Goal: Communication & Community: Participate in discussion

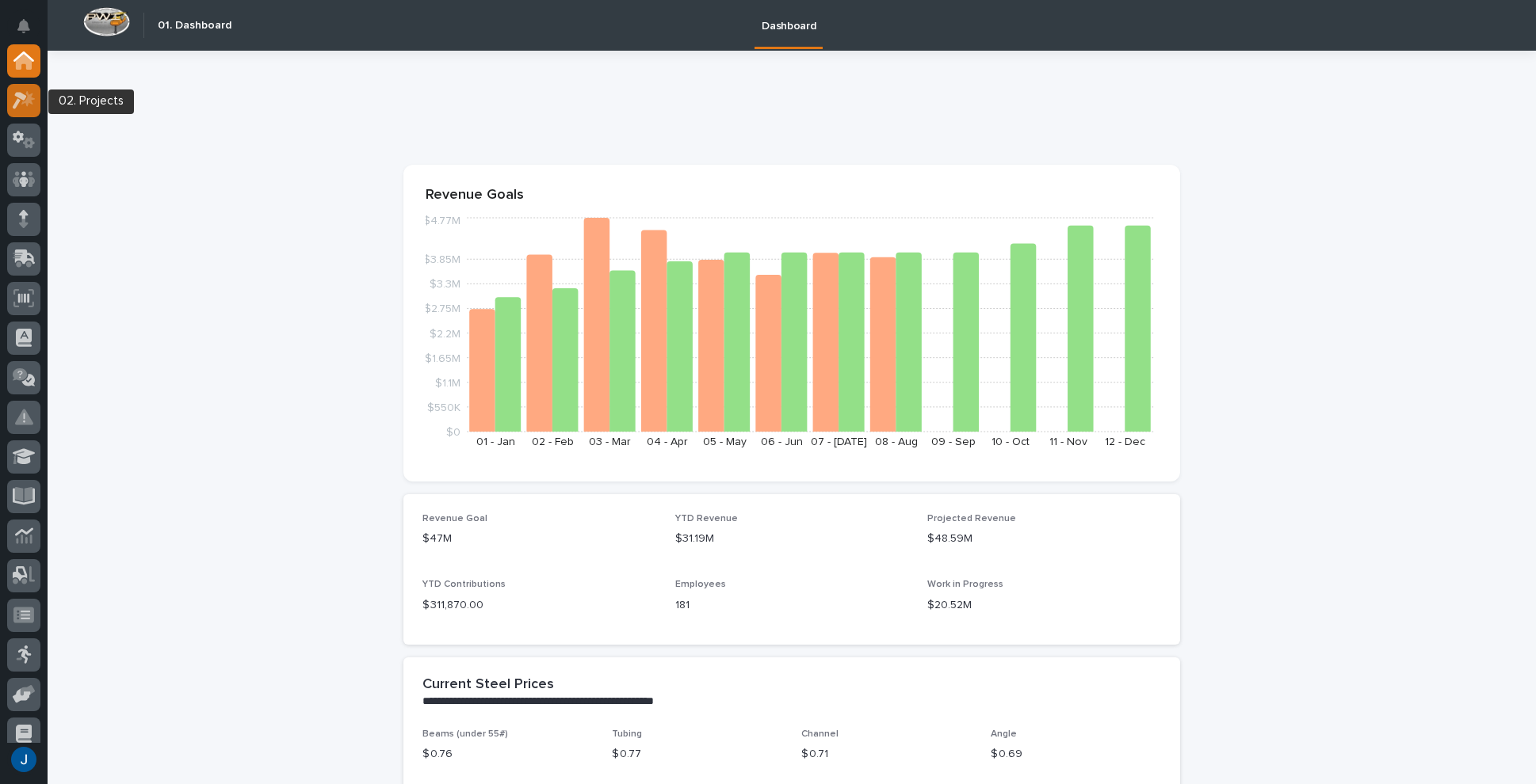
click at [21, 94] on icon at bounding box center [19, 100] width 14 height 17
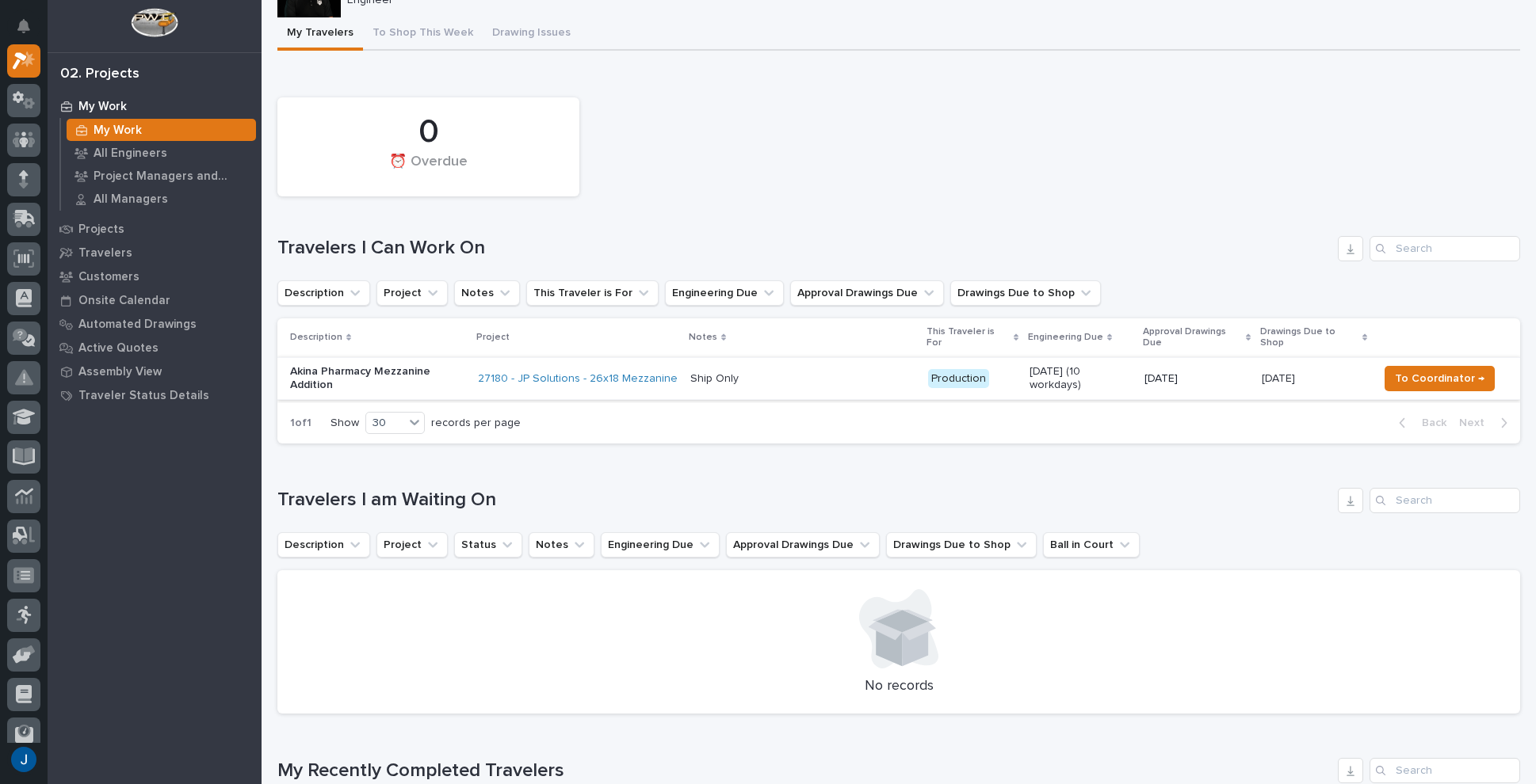
scroll to position [158, 0]
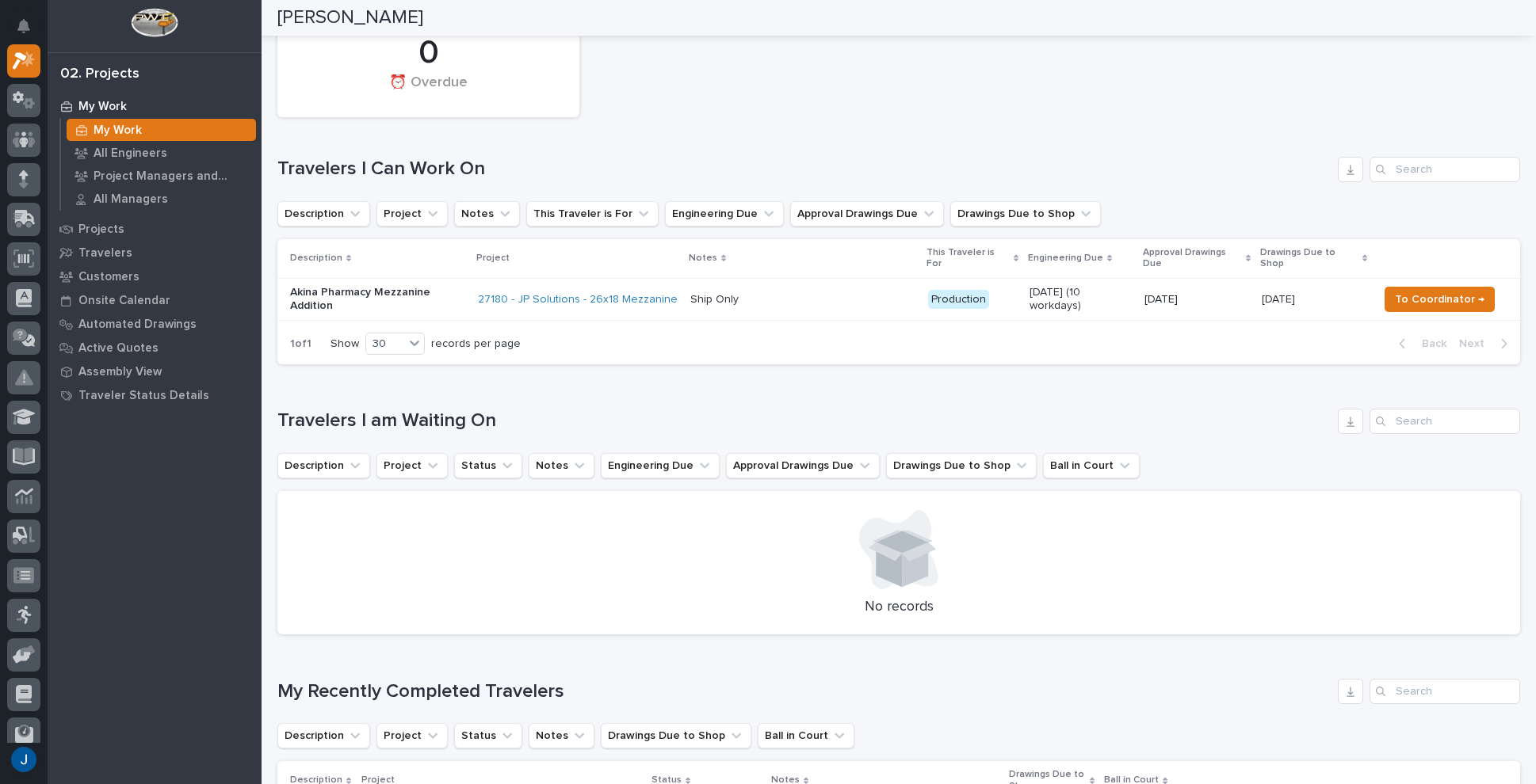
click at [405, 286] on p "Akina Pharmacy Mezzanine Addition" at bounding box center [377, 300] width 175 height 27
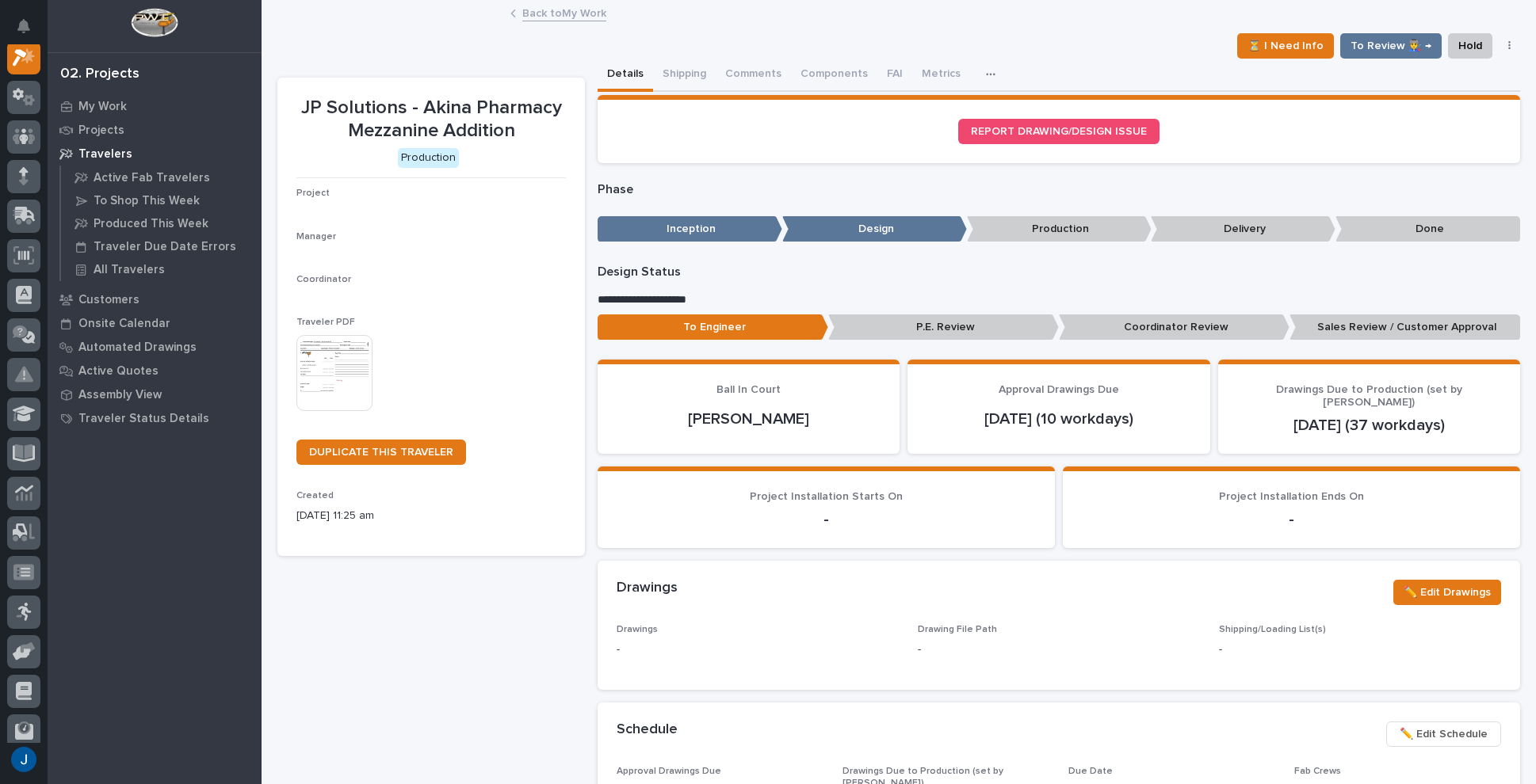
scroll to position [40, 0]
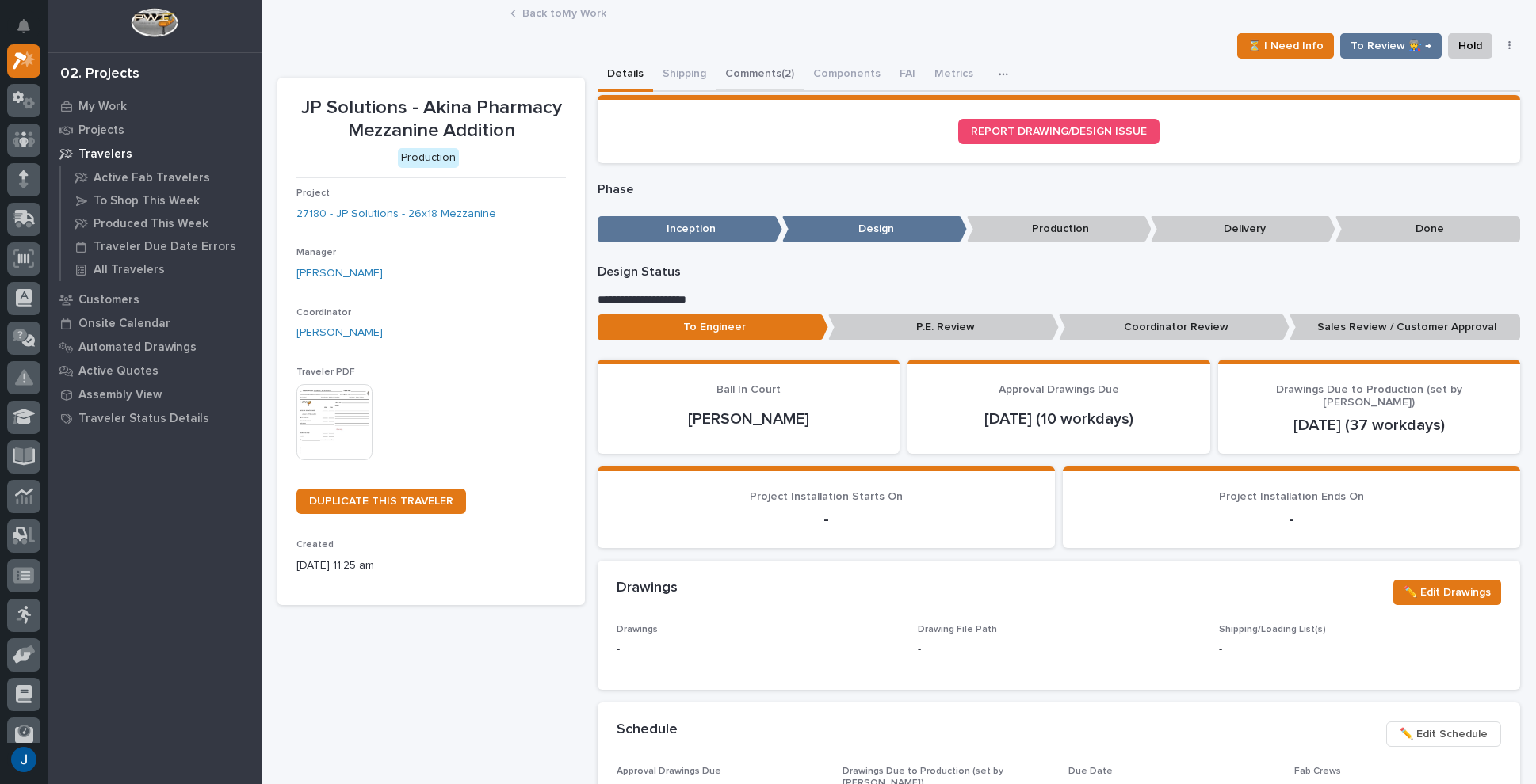
click at [736, 72] on button "Comments (2)" at bounding box center [760, 75] width 88 height 33
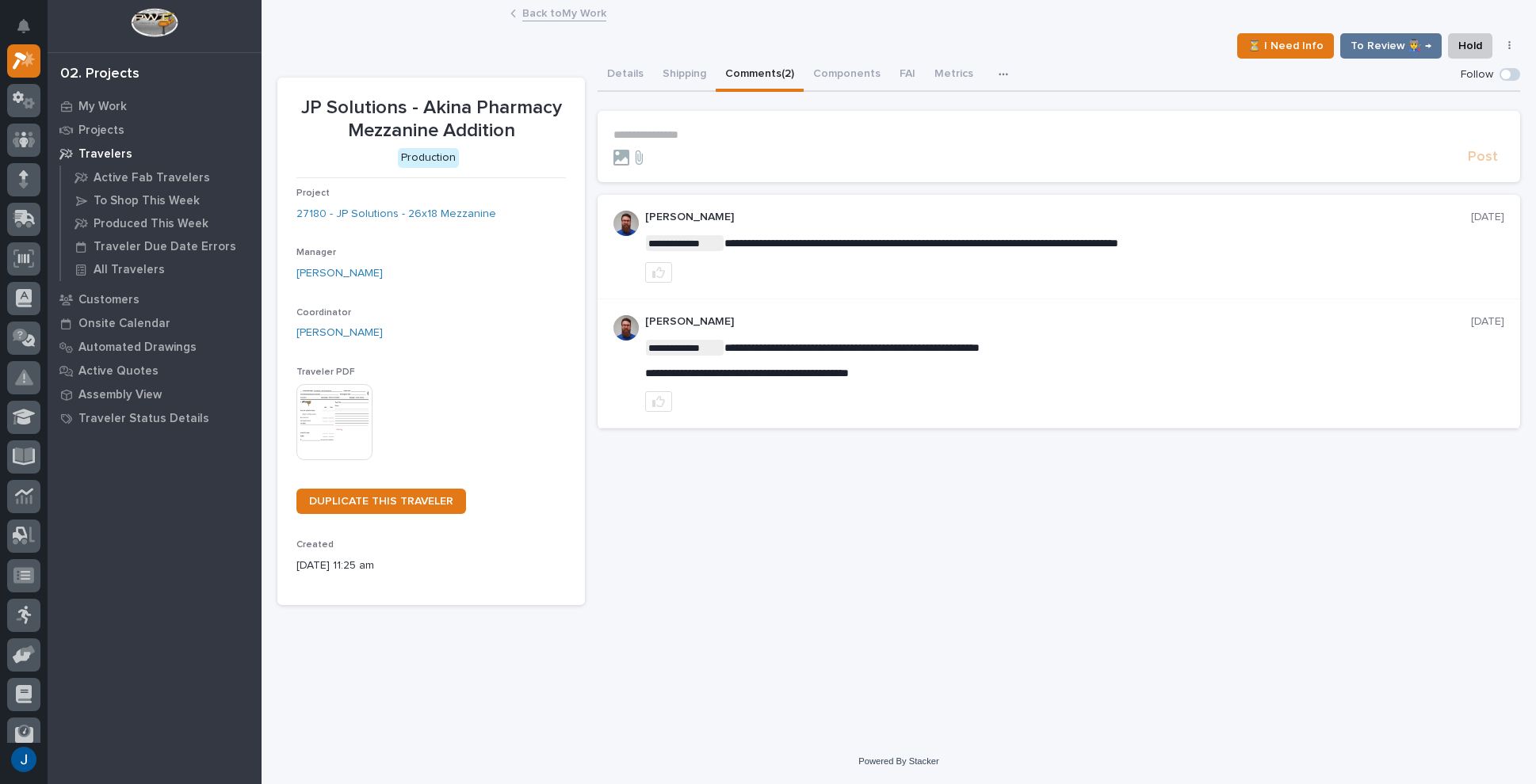
click at [639, 129] on p "**********" at bounding box center [1059, 135] width 891 height 13
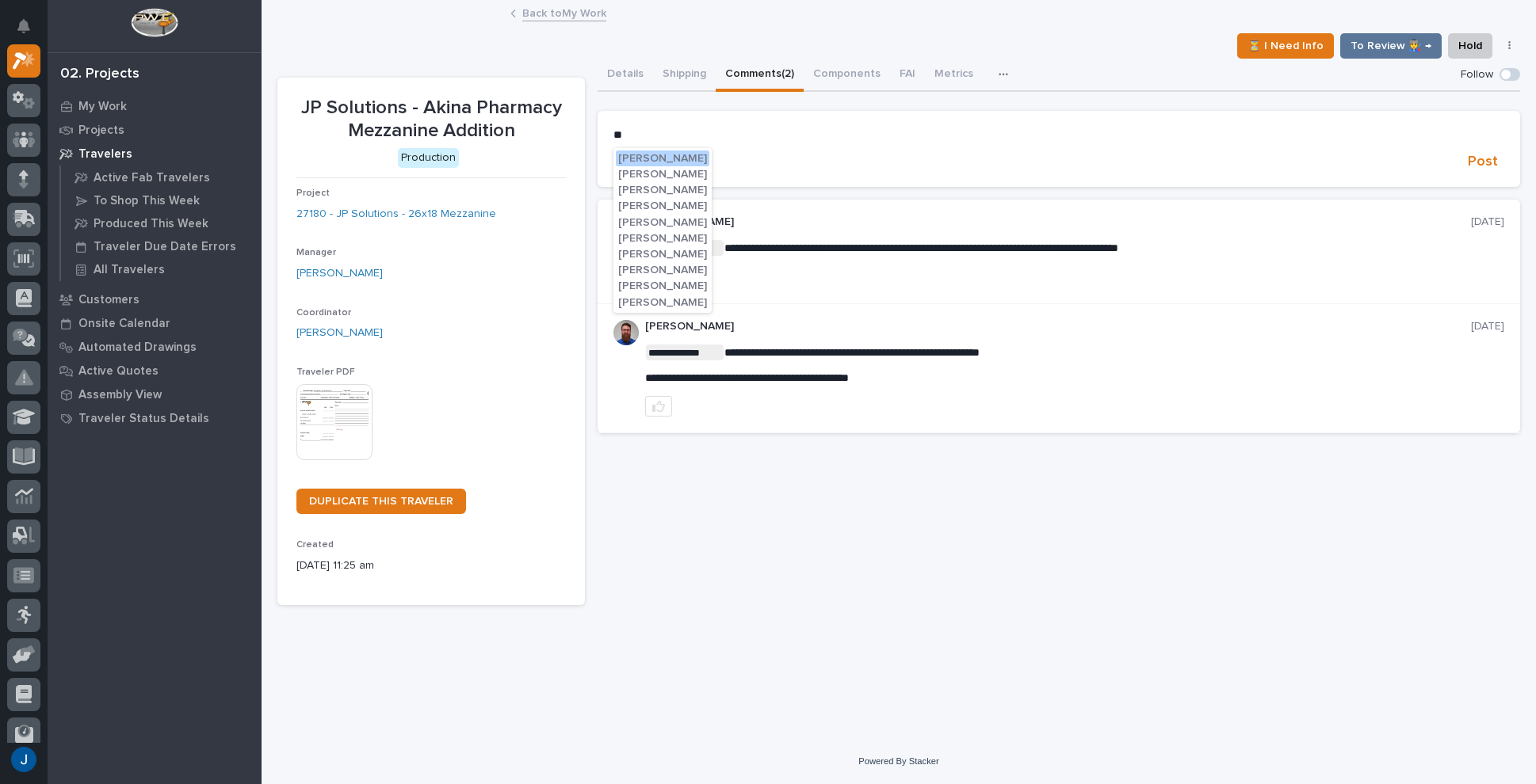
click at [644, 253] on span "[PERSON_NAME]" at bounding box center [663, 254] width 89 height 11
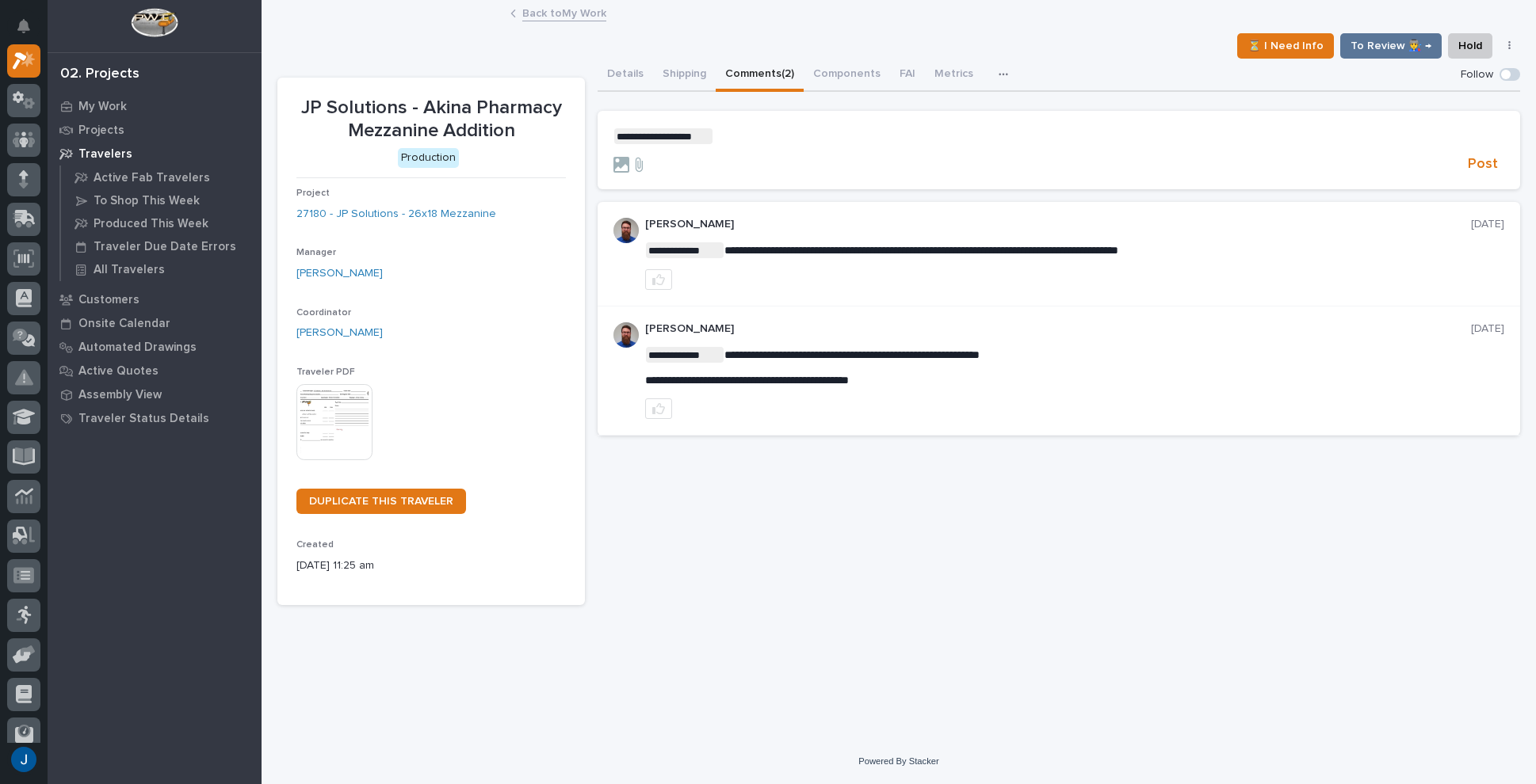
click at [740, 124] on section "**********" at bounding box center [1059, 150] width 922 height 79
click at [726, 134] on p "**********" at bounding box center [1059, 136] width 891 height 16
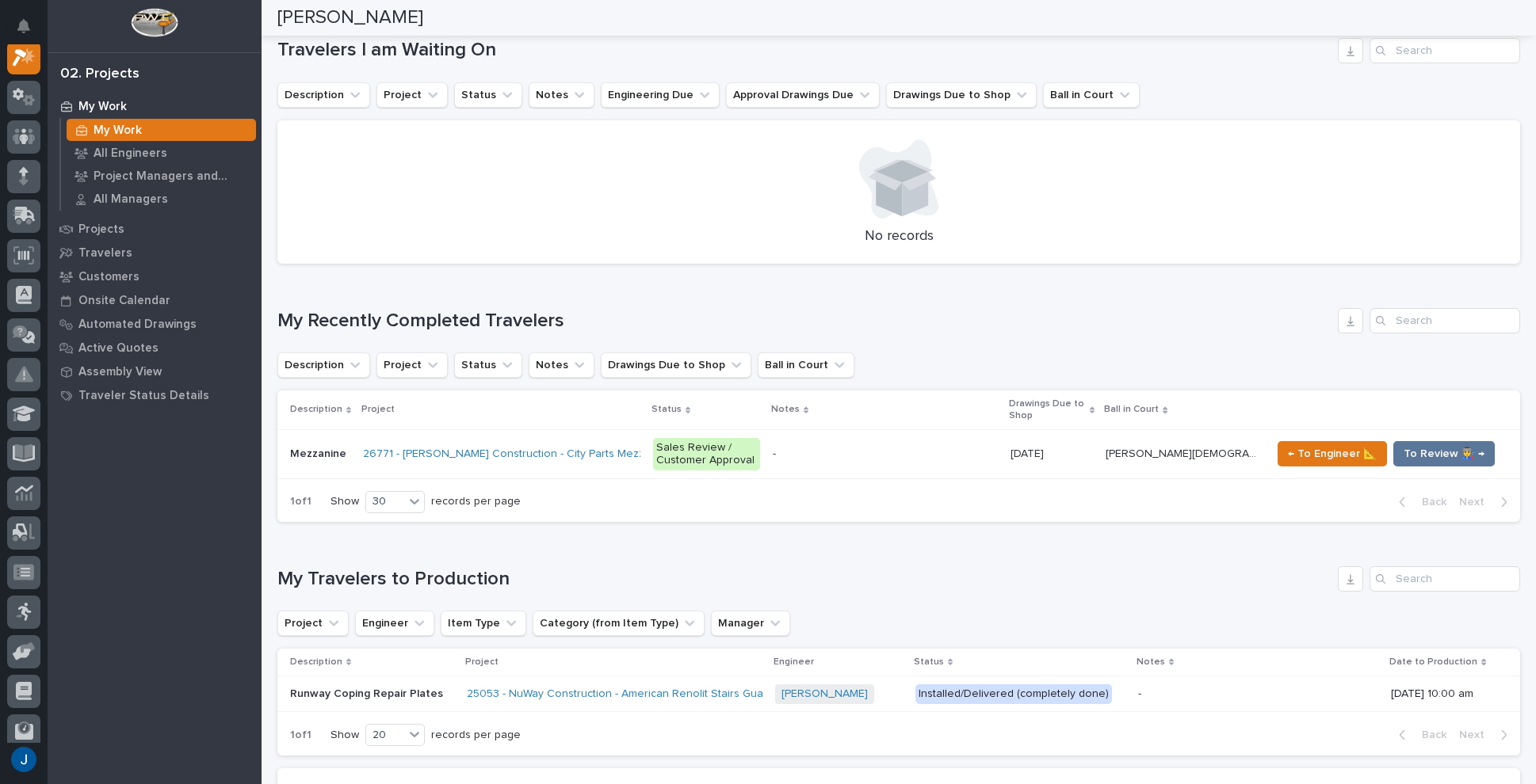
scroll to position [554, 0]
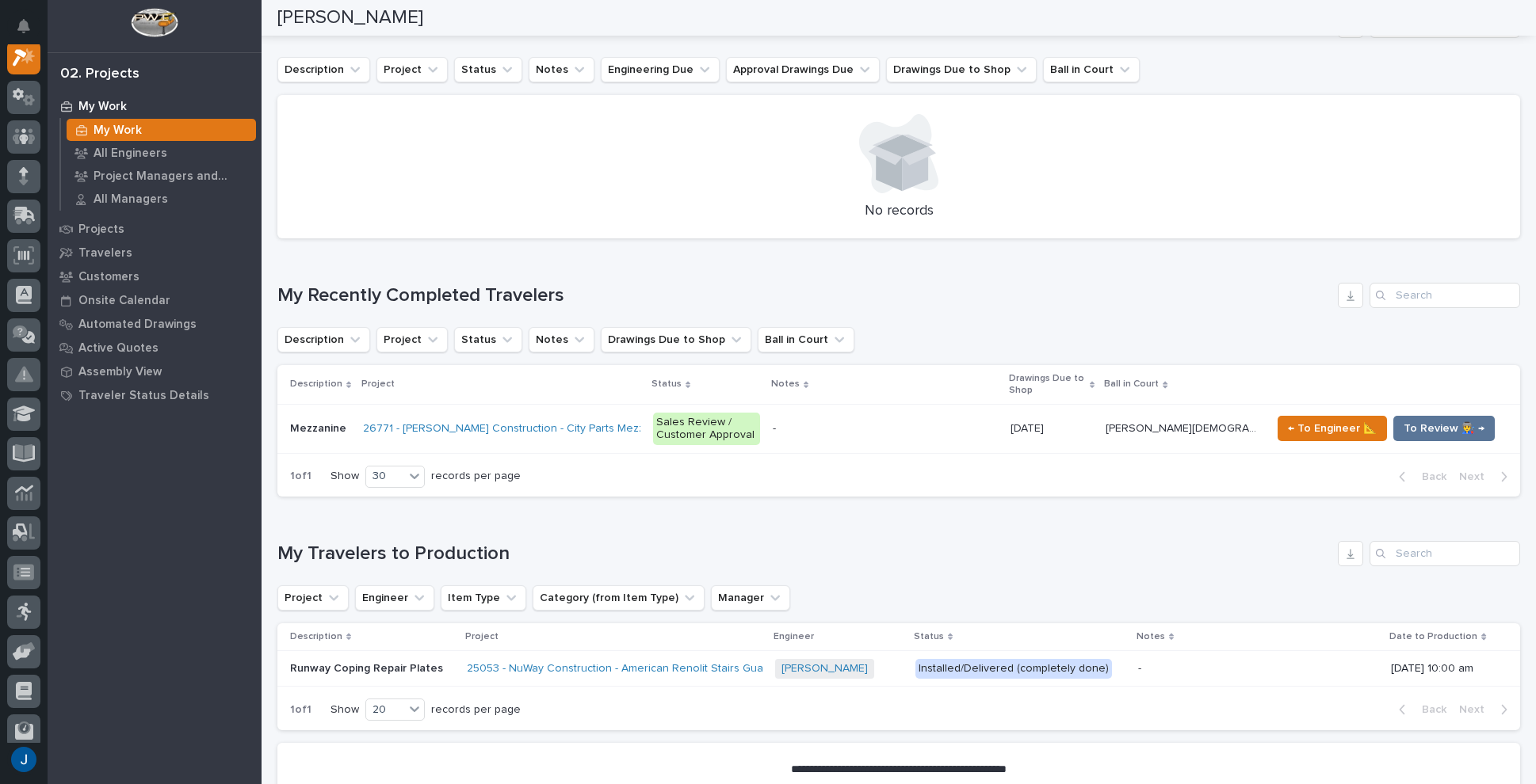
click at [311, 419] on p "Mezzanine" at bounding box center [319, 428] width 59 height 17
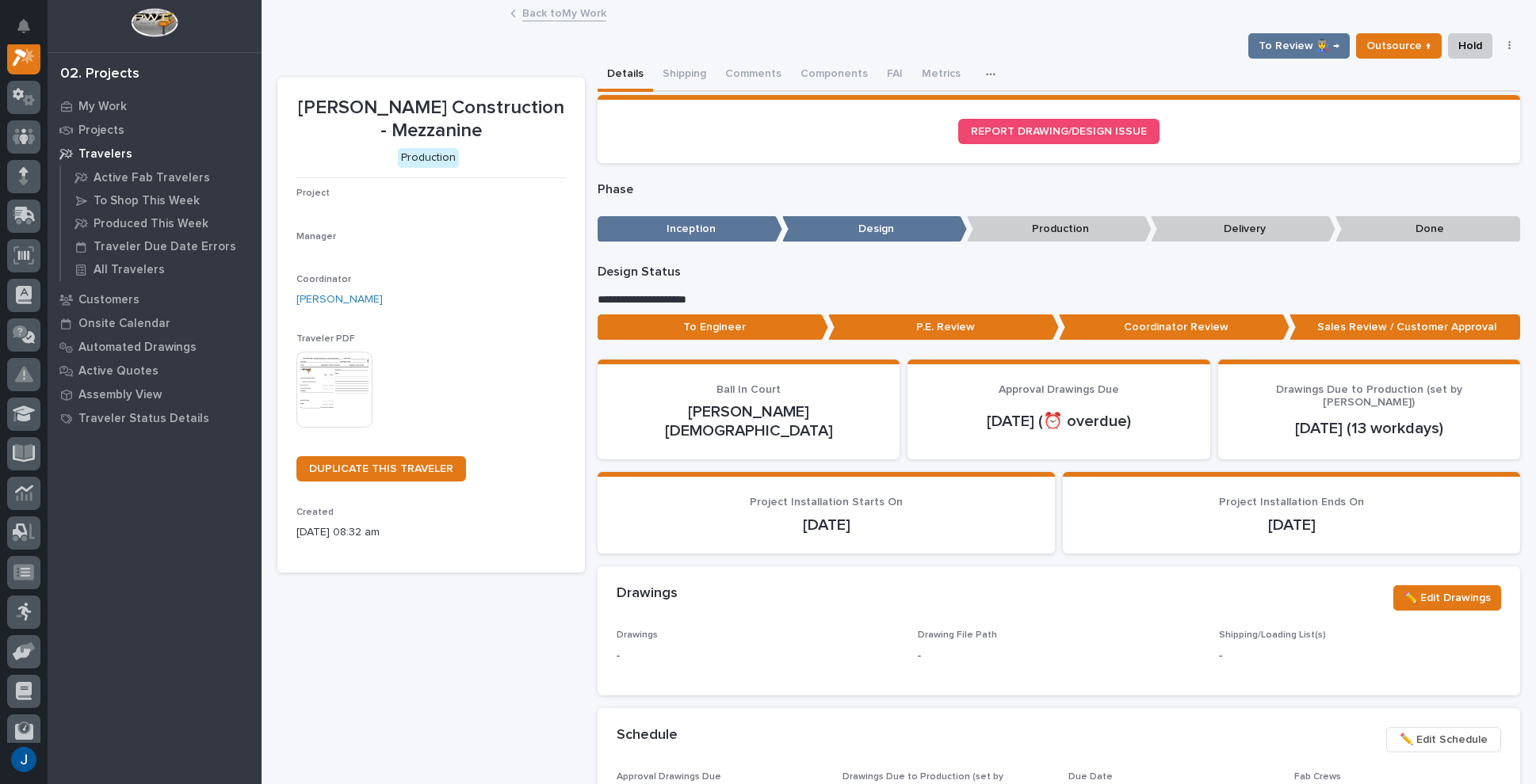
scroll to position [40, 0]
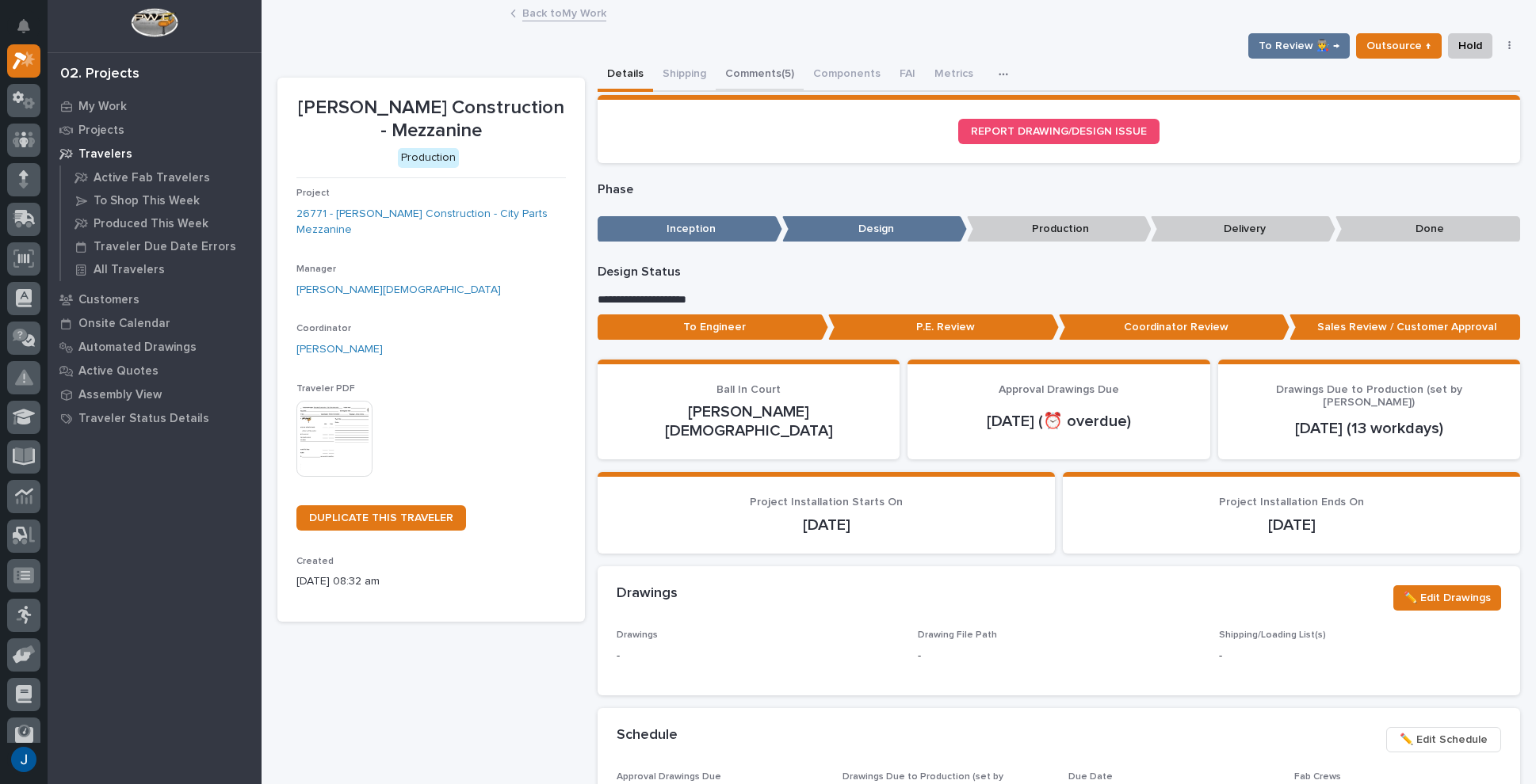
click at [754, 75] on button "Comments (5)" at bounding box center [760, 75] width 88 height 33
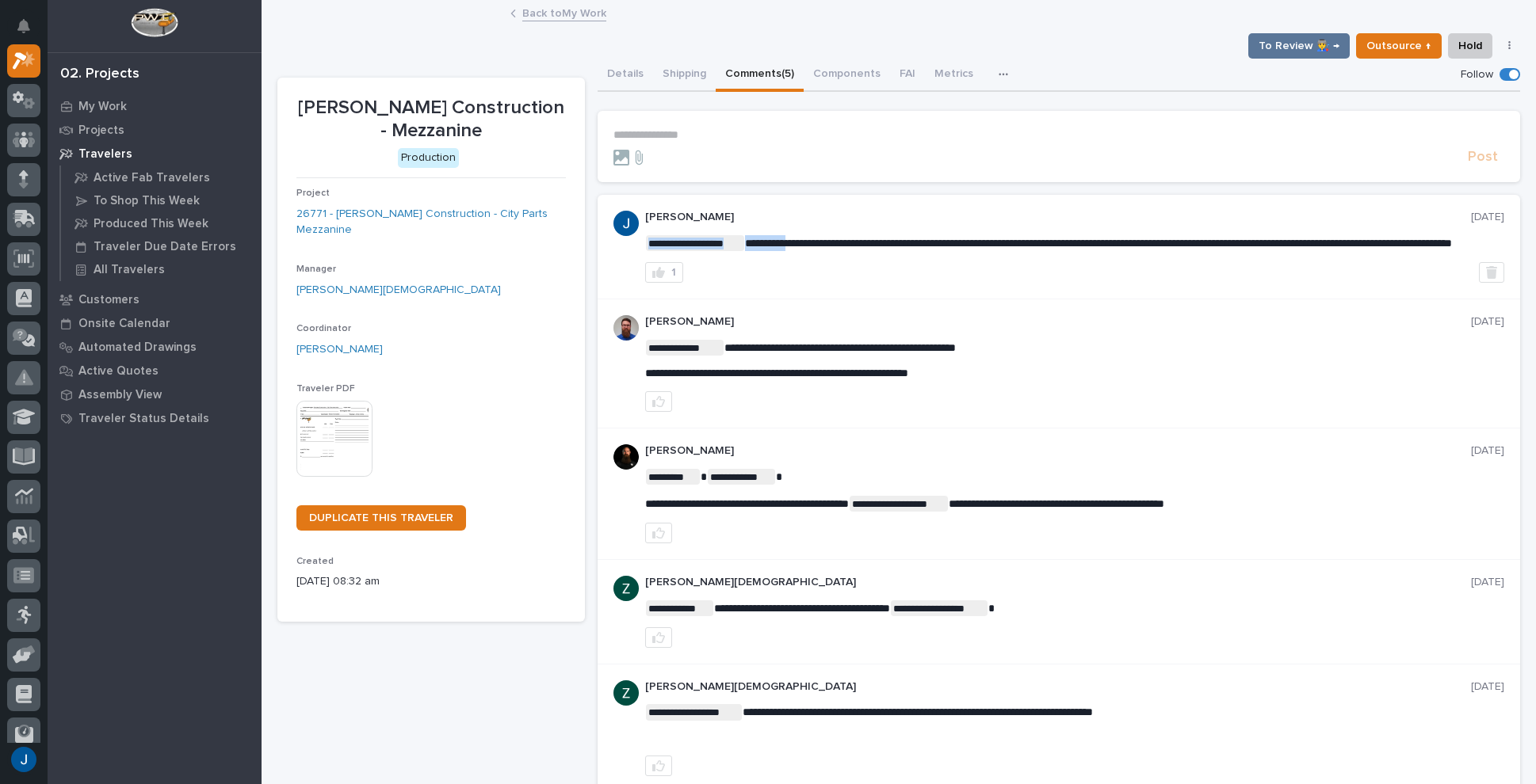
drag, startPoint x: 745, startPoint y: 239, endPoint x: 791, endPoint y: 239, distance: 46.0
click at [907, 273] on div "**********" at bounding box center [1075, 246] width 859 height 72
drag, startPoint x: 1094, startPoint y: 241, endPoint x: 774, endPoint y: 286, distance: 323.1
click at [748, 232] on div "**********" at bounding box center [1075, 246] width 859 height 72
copy span "**********"
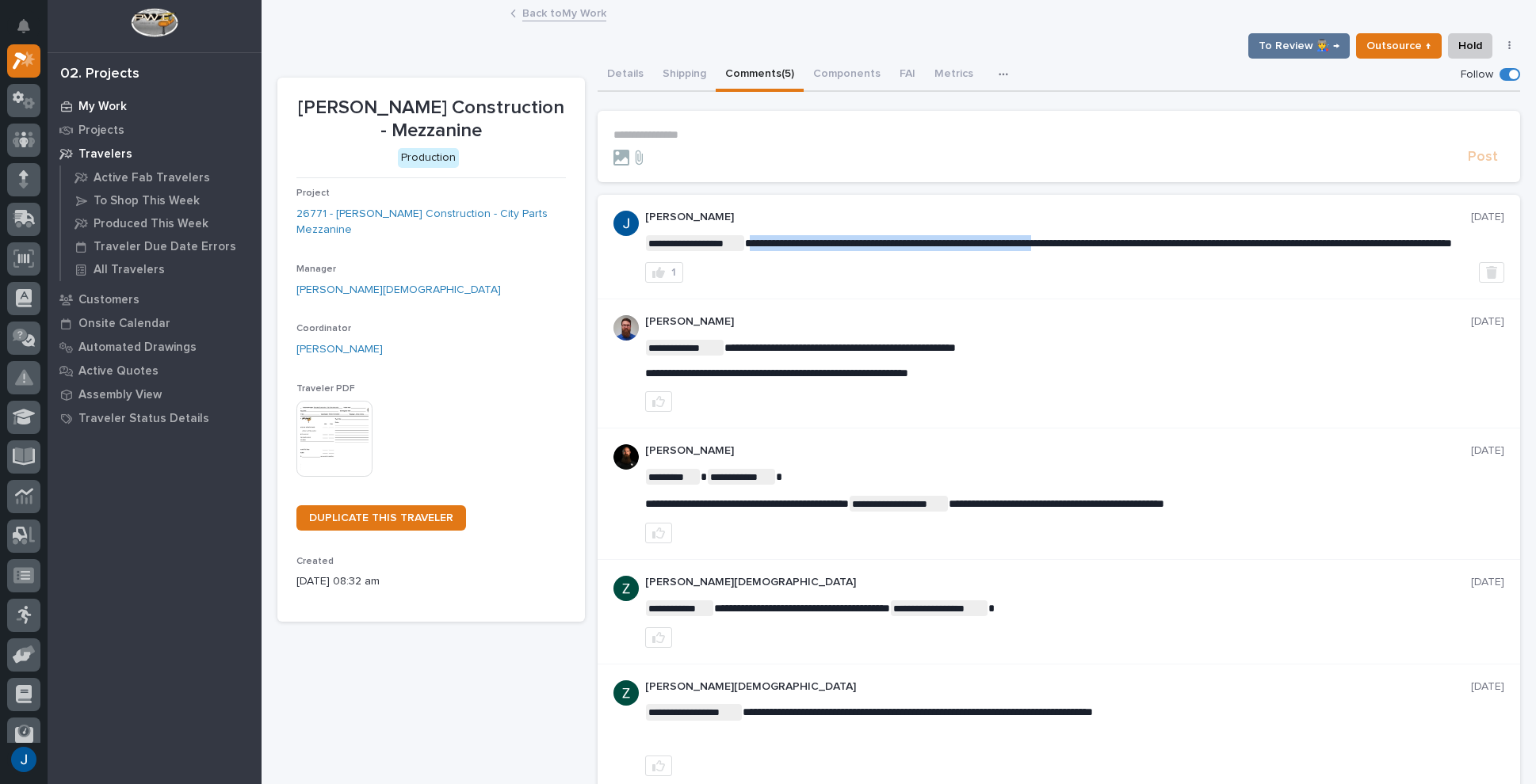
click at [102, 109] on p "My Work" at bounding box center [102, 107] width 48 height 14
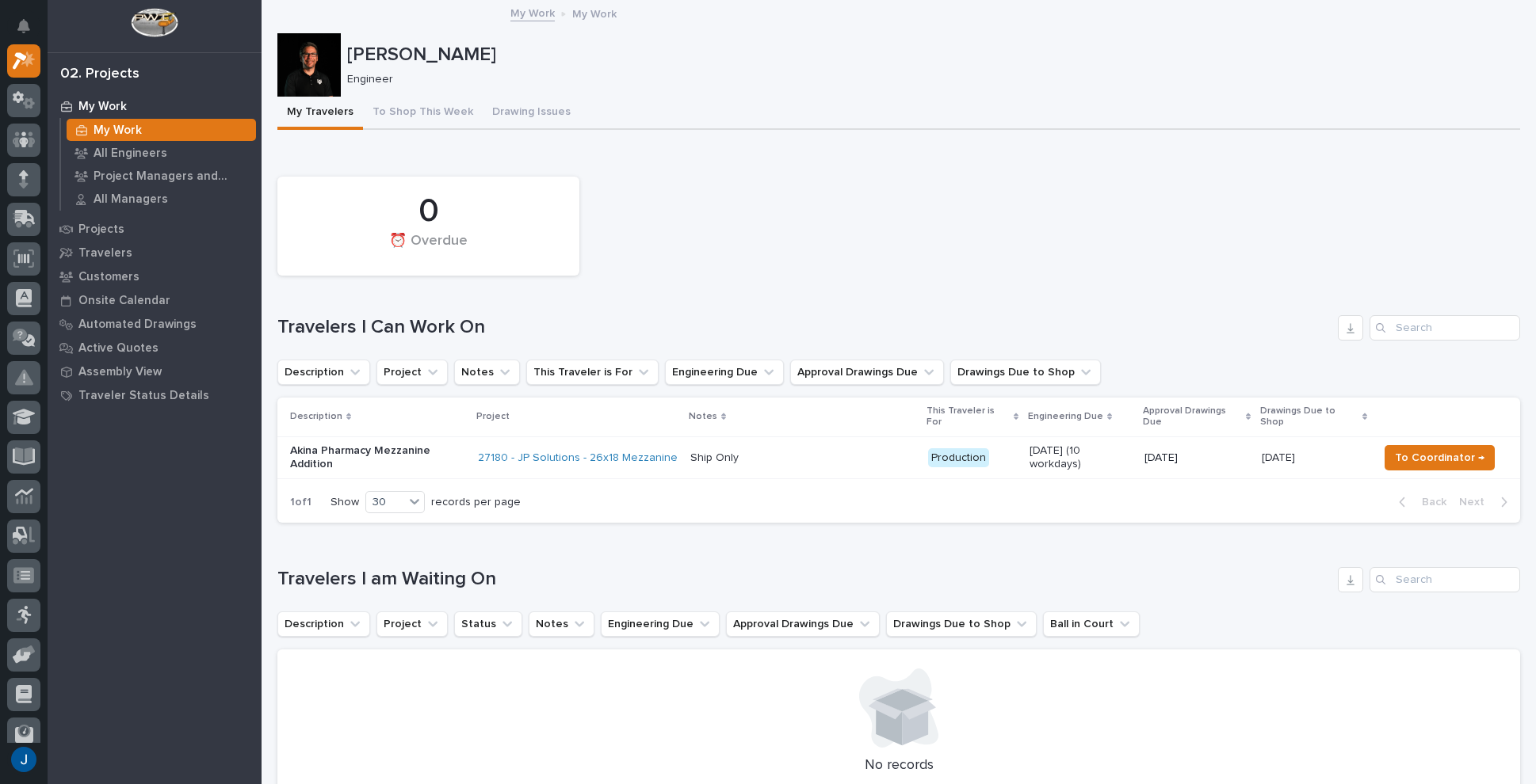
scroll to position [79, 0]
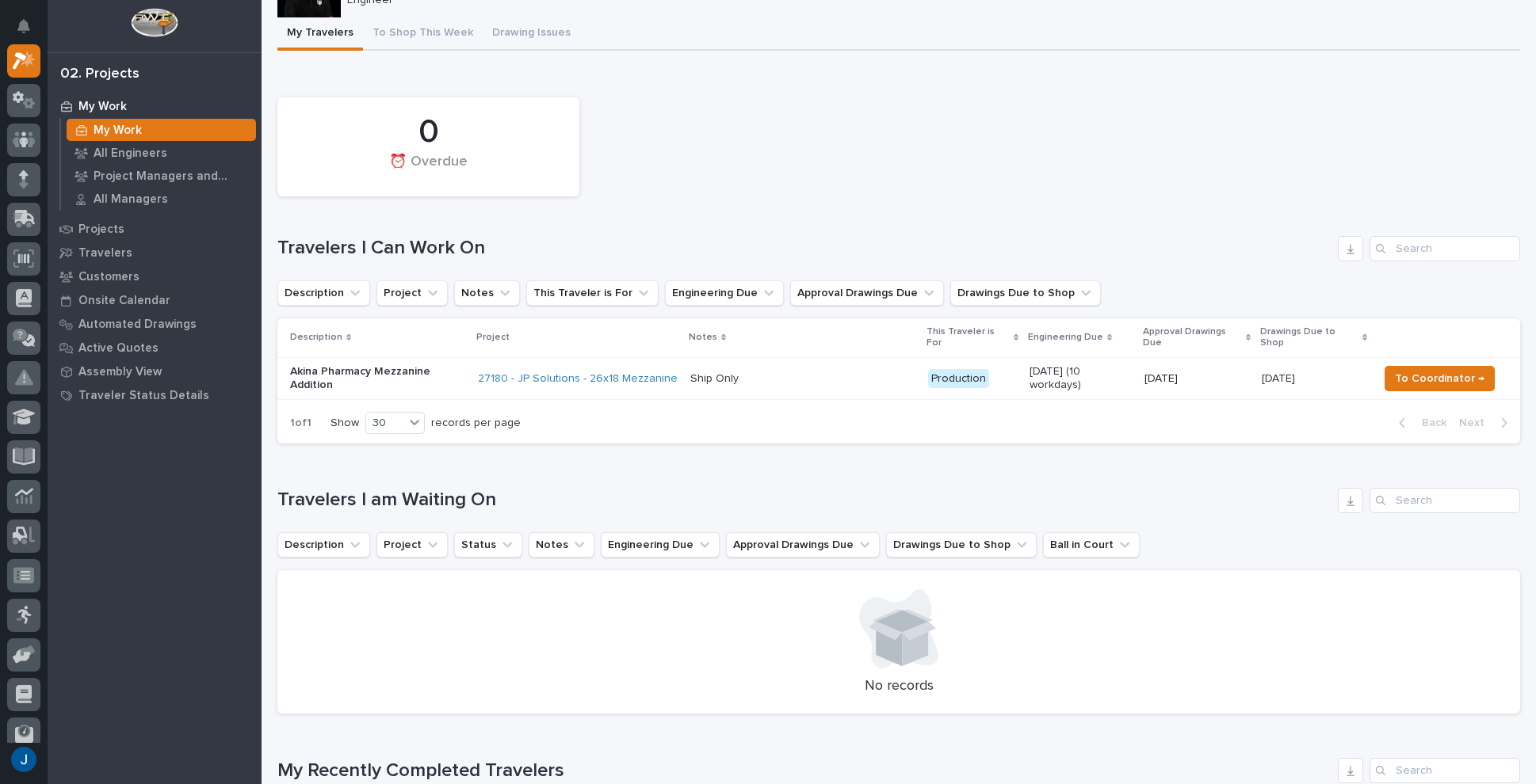
click at [342, 365] on p "Akina Pharmacy Mezzanine Addition" at bounding box center [377, 379] width 175 height 27
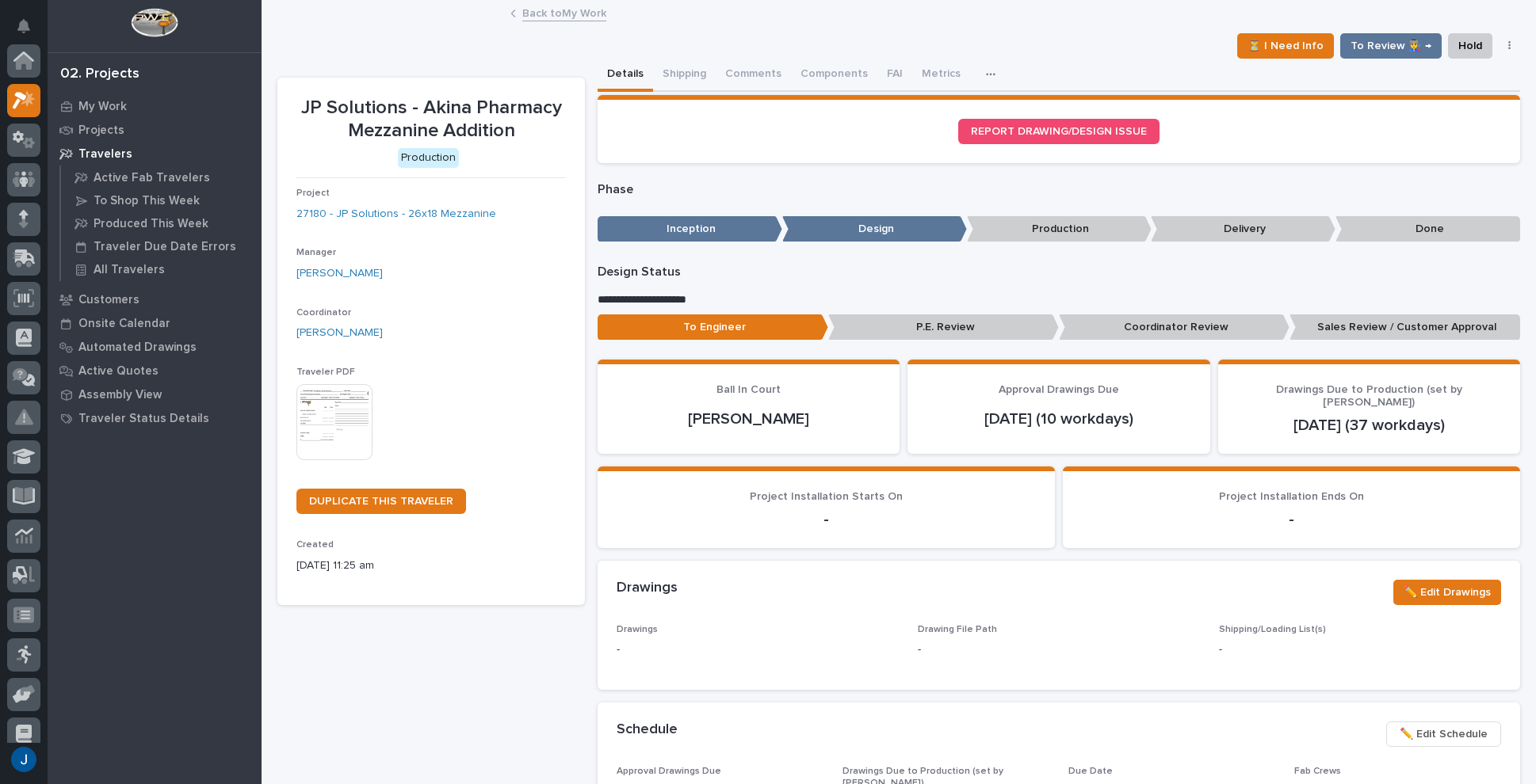
scroll to position [40, 0]
click at [730, 71] on button "Comments (2)" at bounding box center [760, 75] width 88 height 33
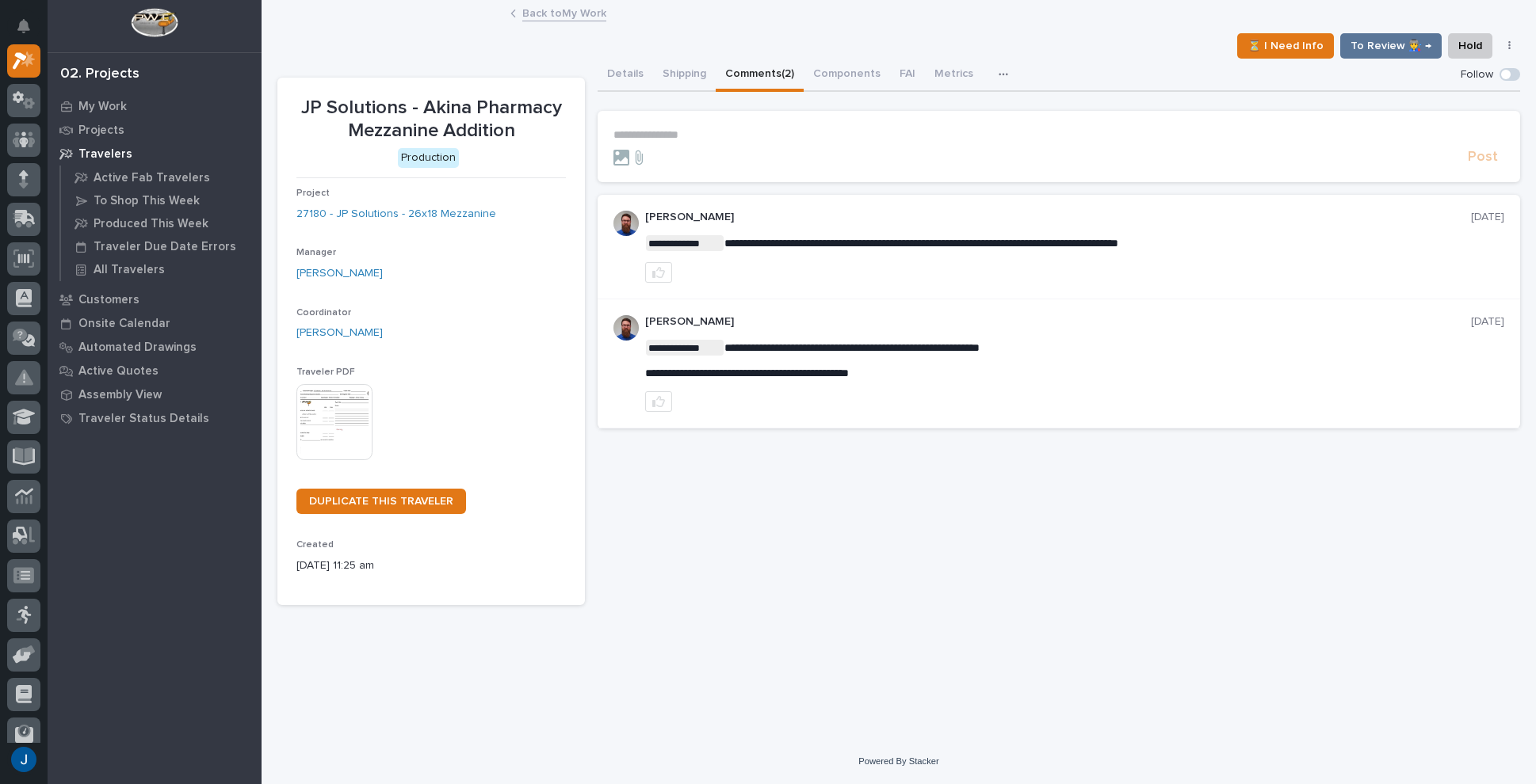
click at [642, 133] on p "**********" at bounding box center [1059, 135] width 891 height 13
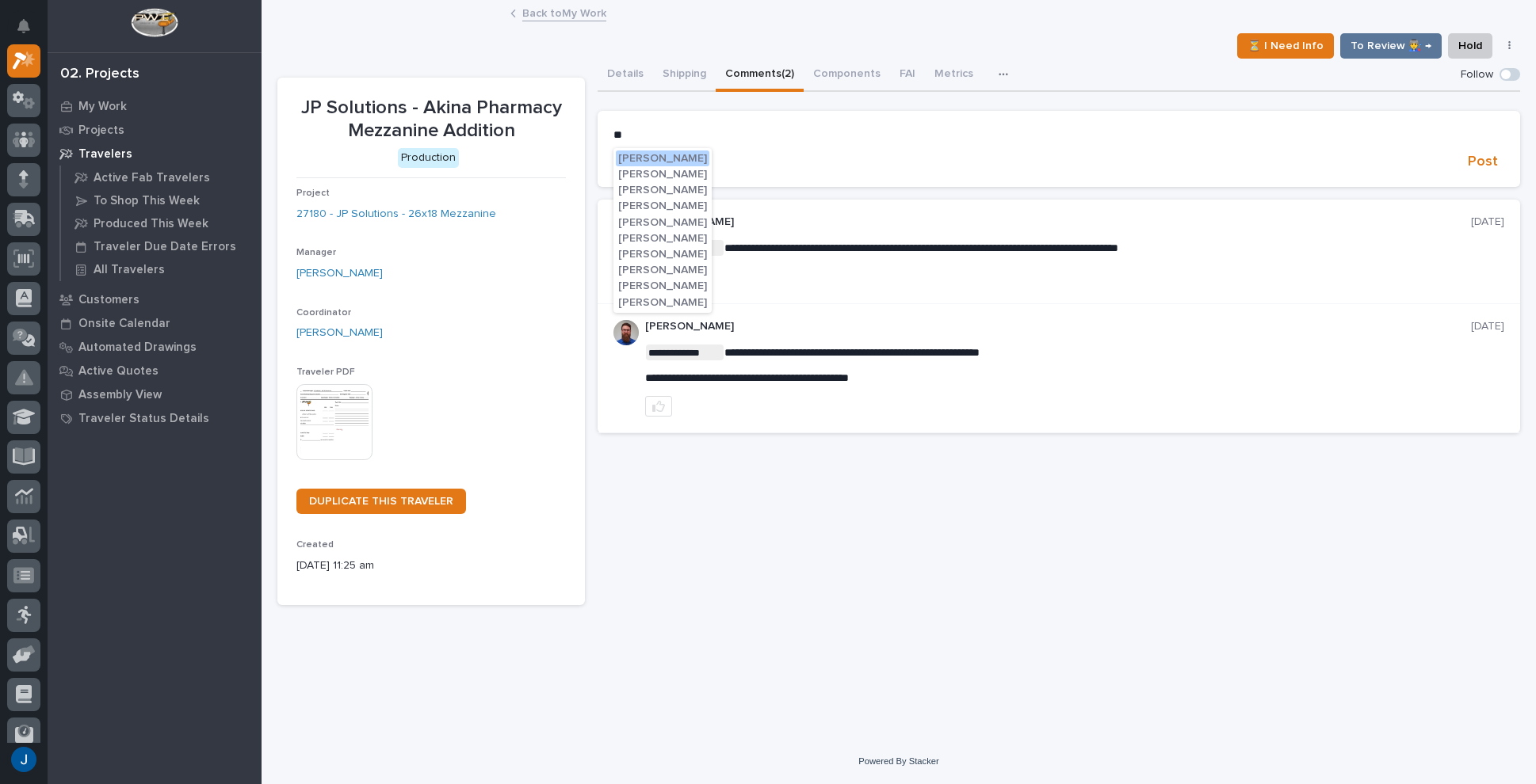
click at [652, 253] on span "[PERSON_NAME]" at bounding box center [663, 254] width 89 height 11
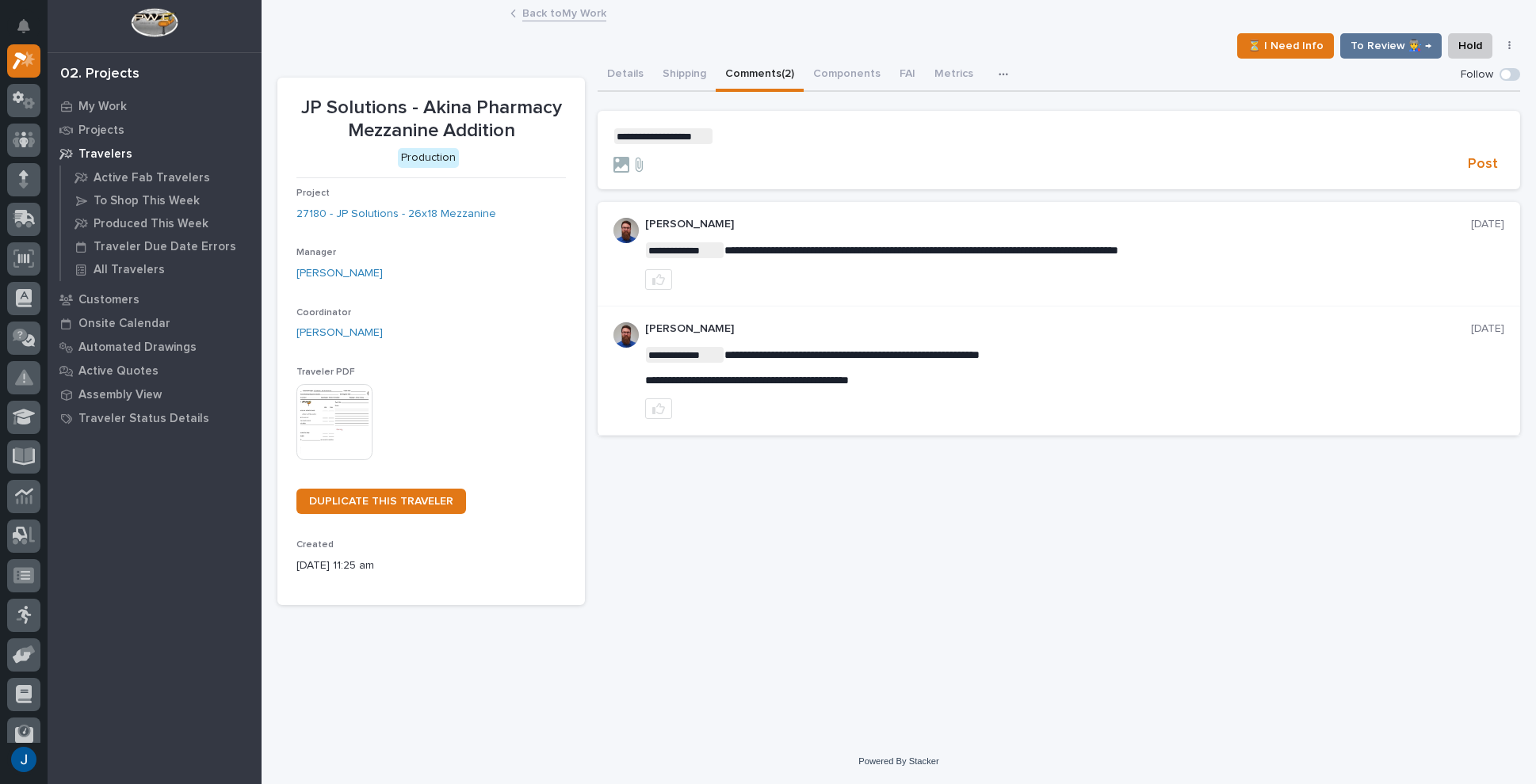
click at [726, 128] on p "**********" at bounding box center [1059, 136] width 891 height 16
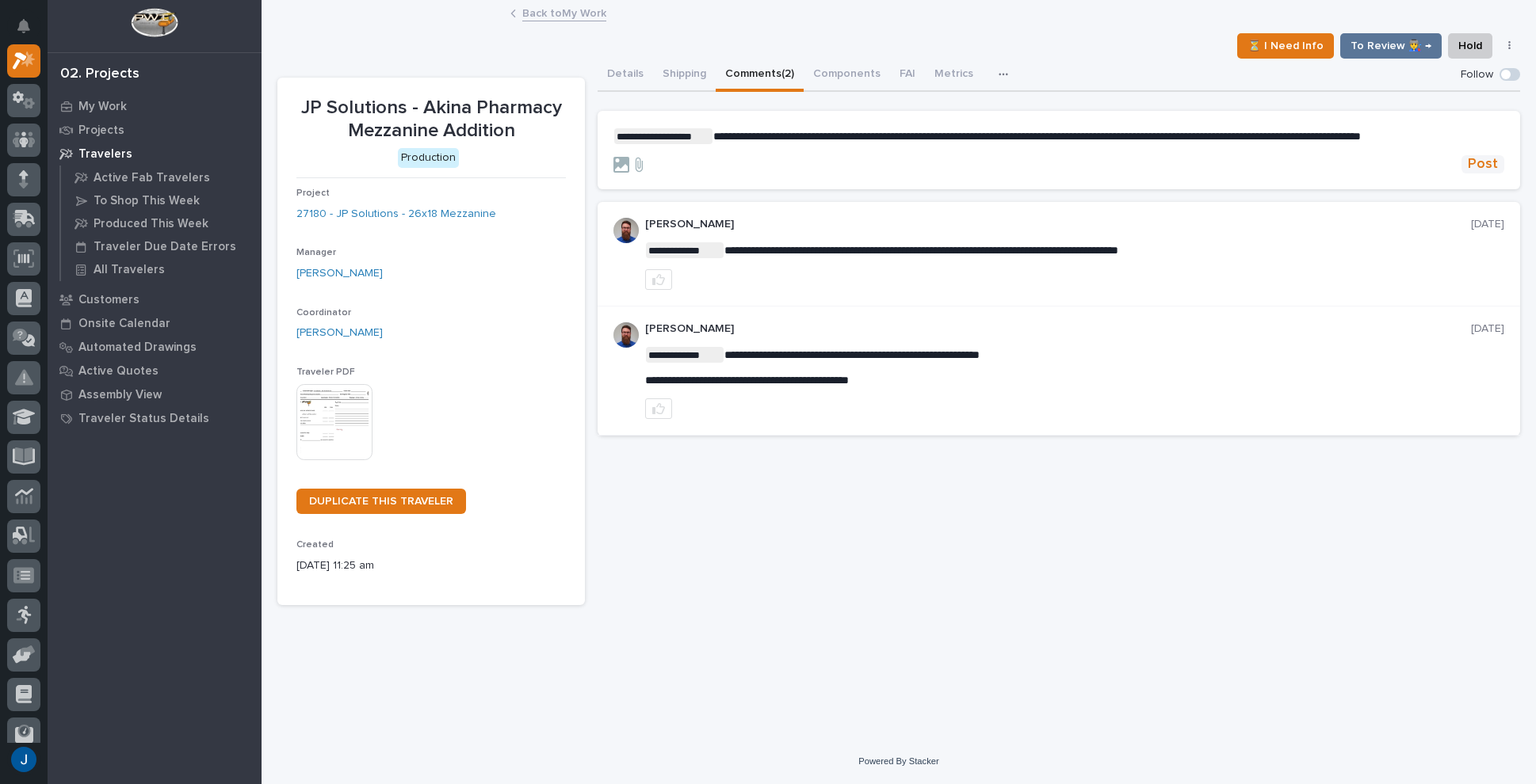
click at [1485, 173] on span "Post" at bounding box center [1483, 165] width 30 height 18
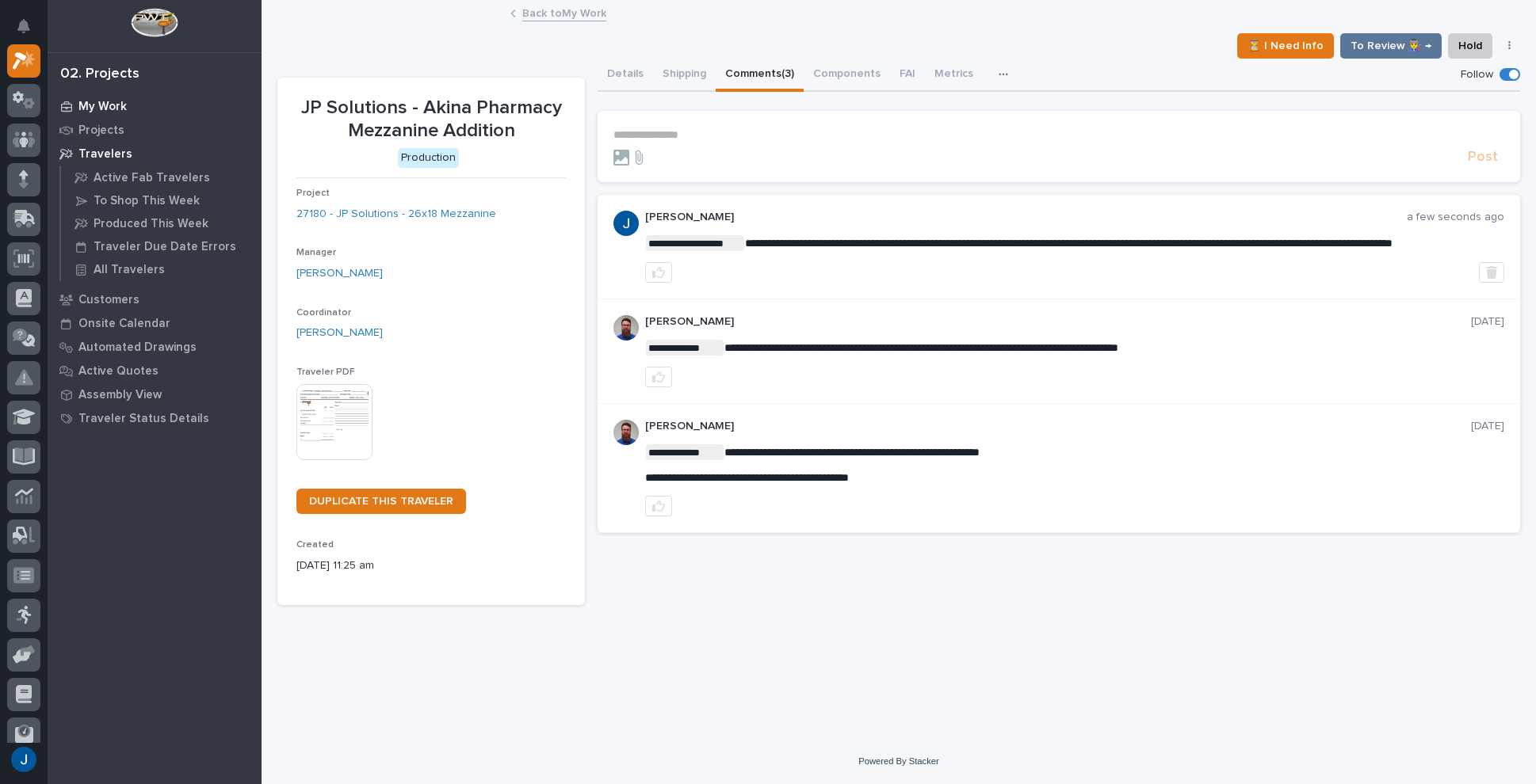
click at [103, 107] on p "My Work" at bounding box center [102, 107] width 48 height 14
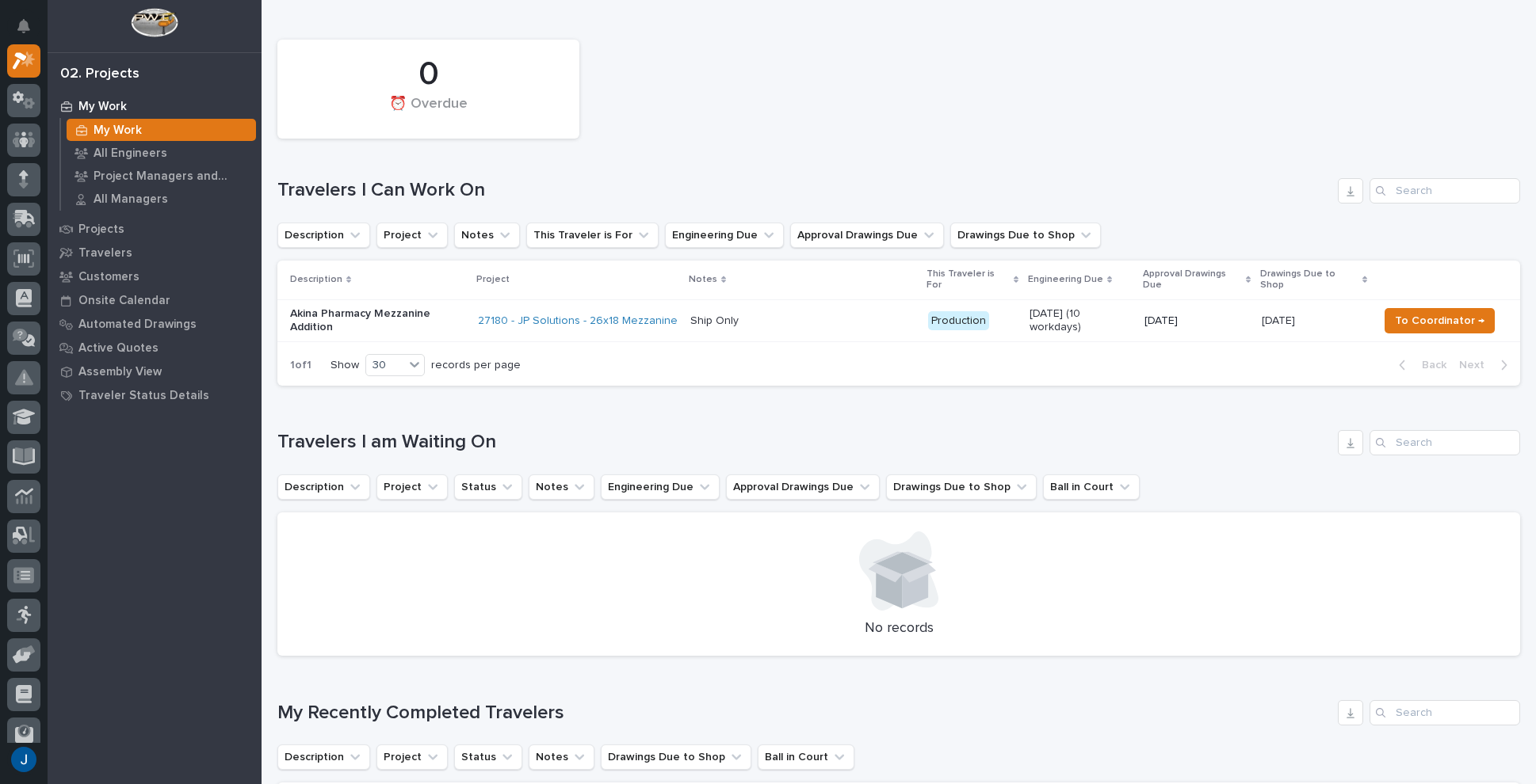
scroll to position [158, 0]
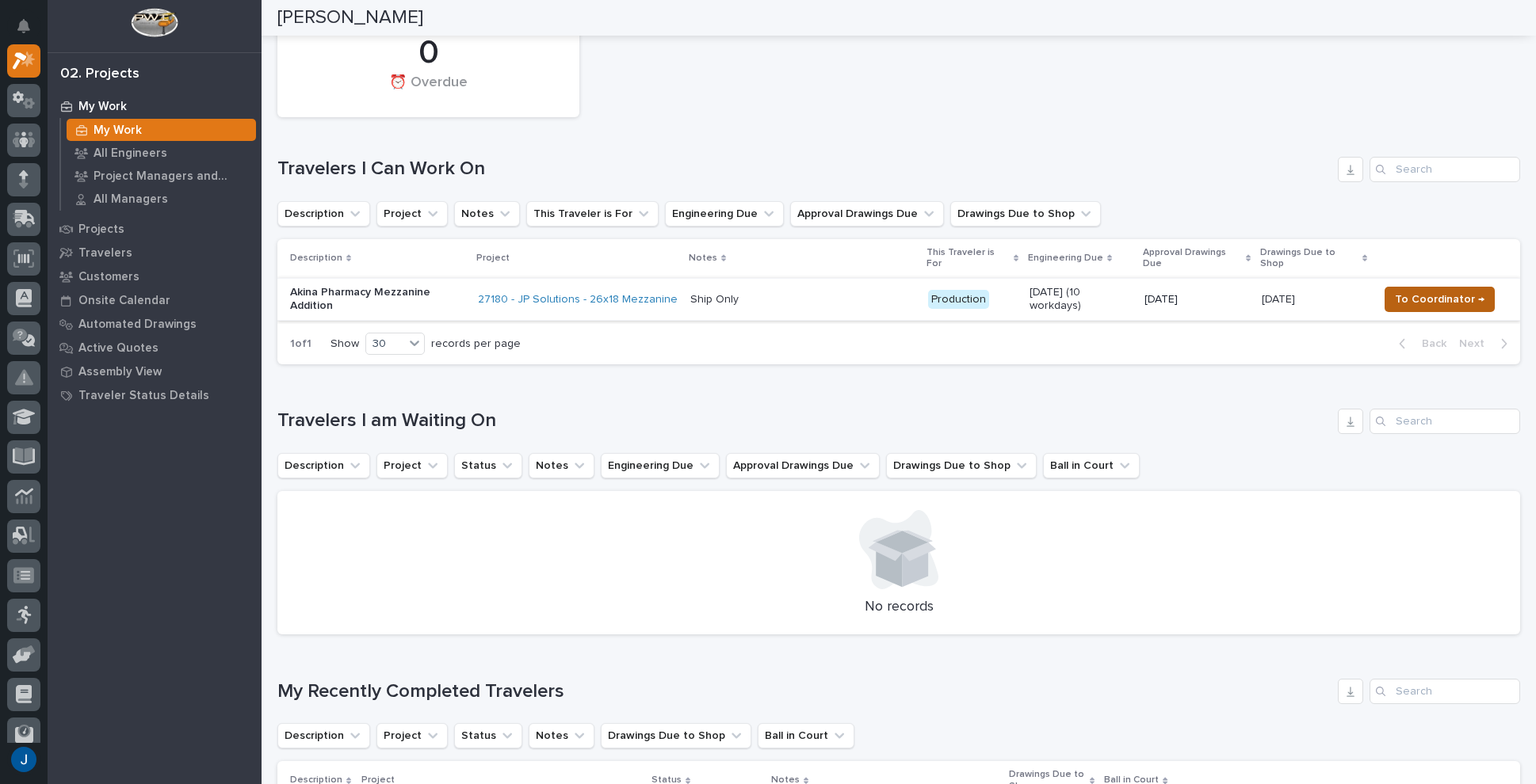
click at [1433, 290] on span "To Coordinator →" at bounding box center [1439, 299] width 90 height 19
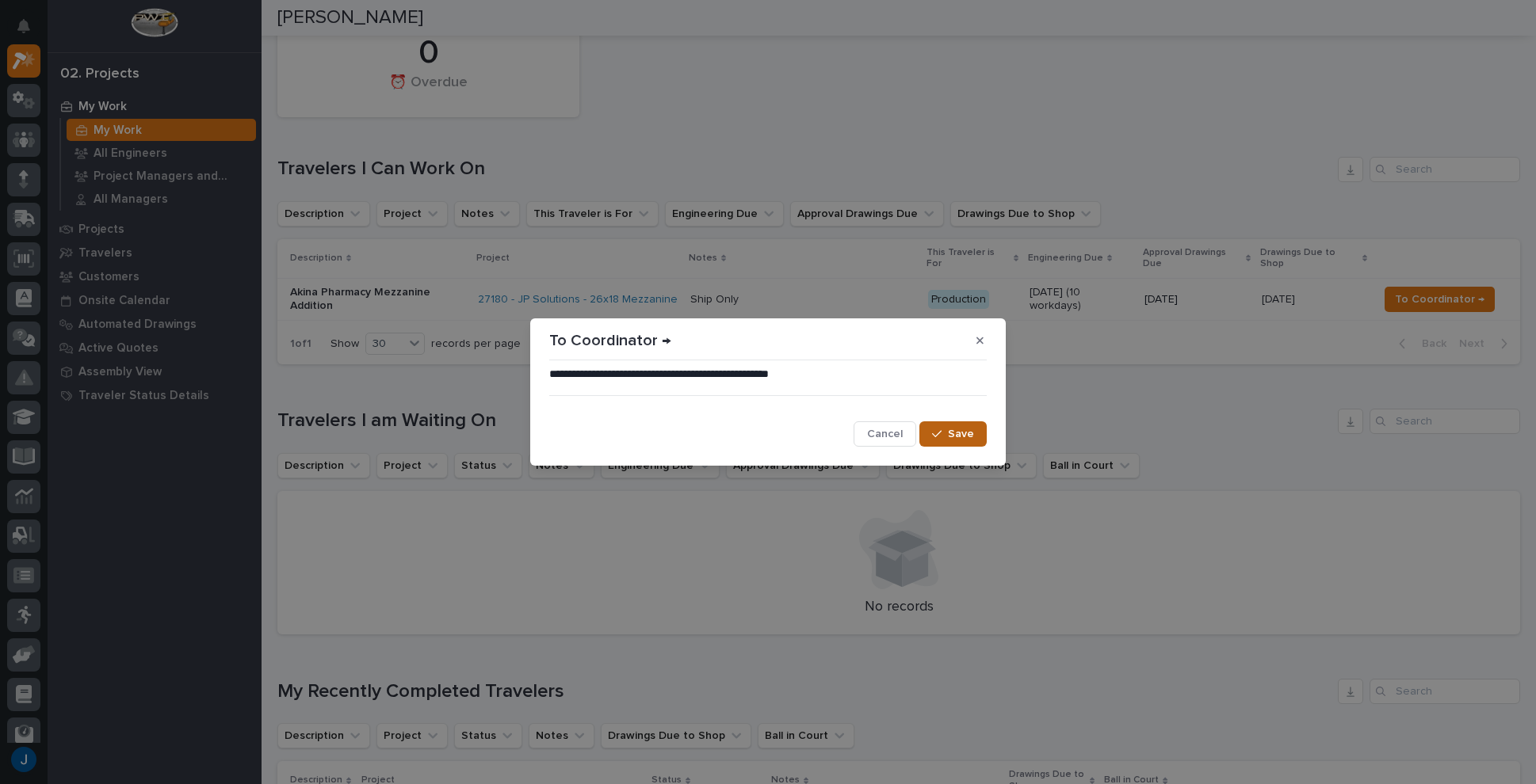
click at [965, 432] on span "Save" at bounding box center [961, 434] width 26 height 14
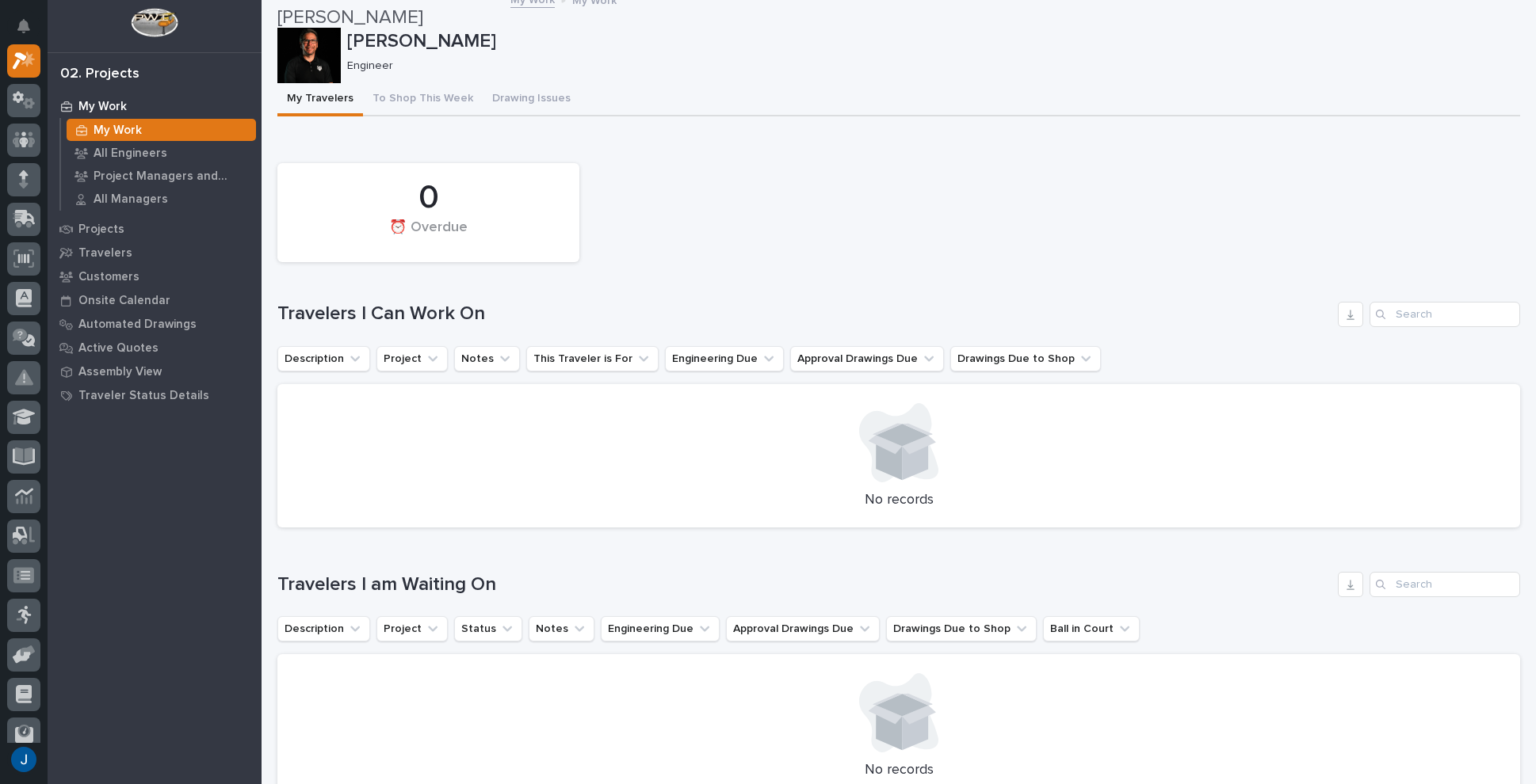
scroll to position [0, 0]
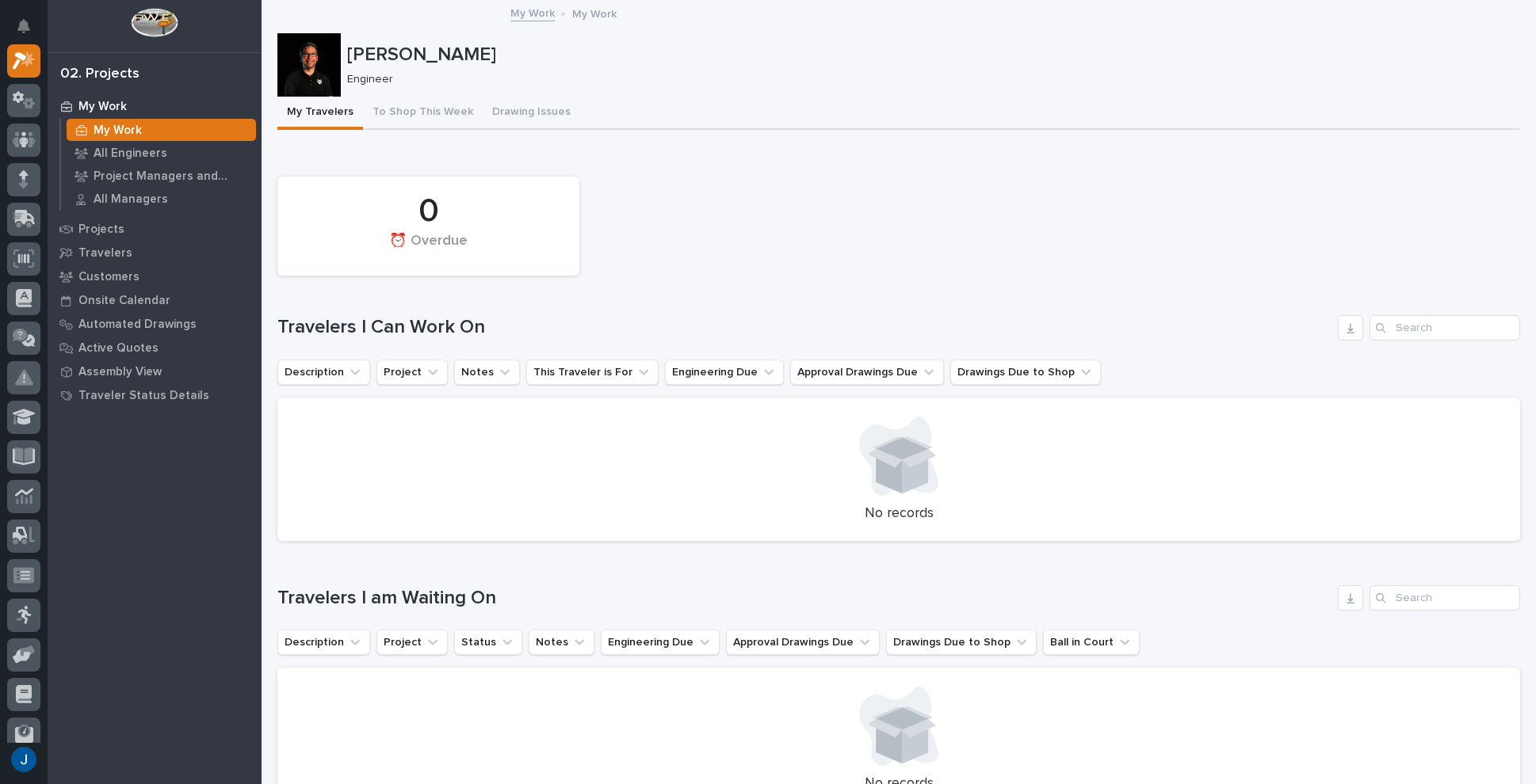
click at [848, 235] on div "0 ⏰ Overdue" at bounding box center [899, 226] width 1259 height 115
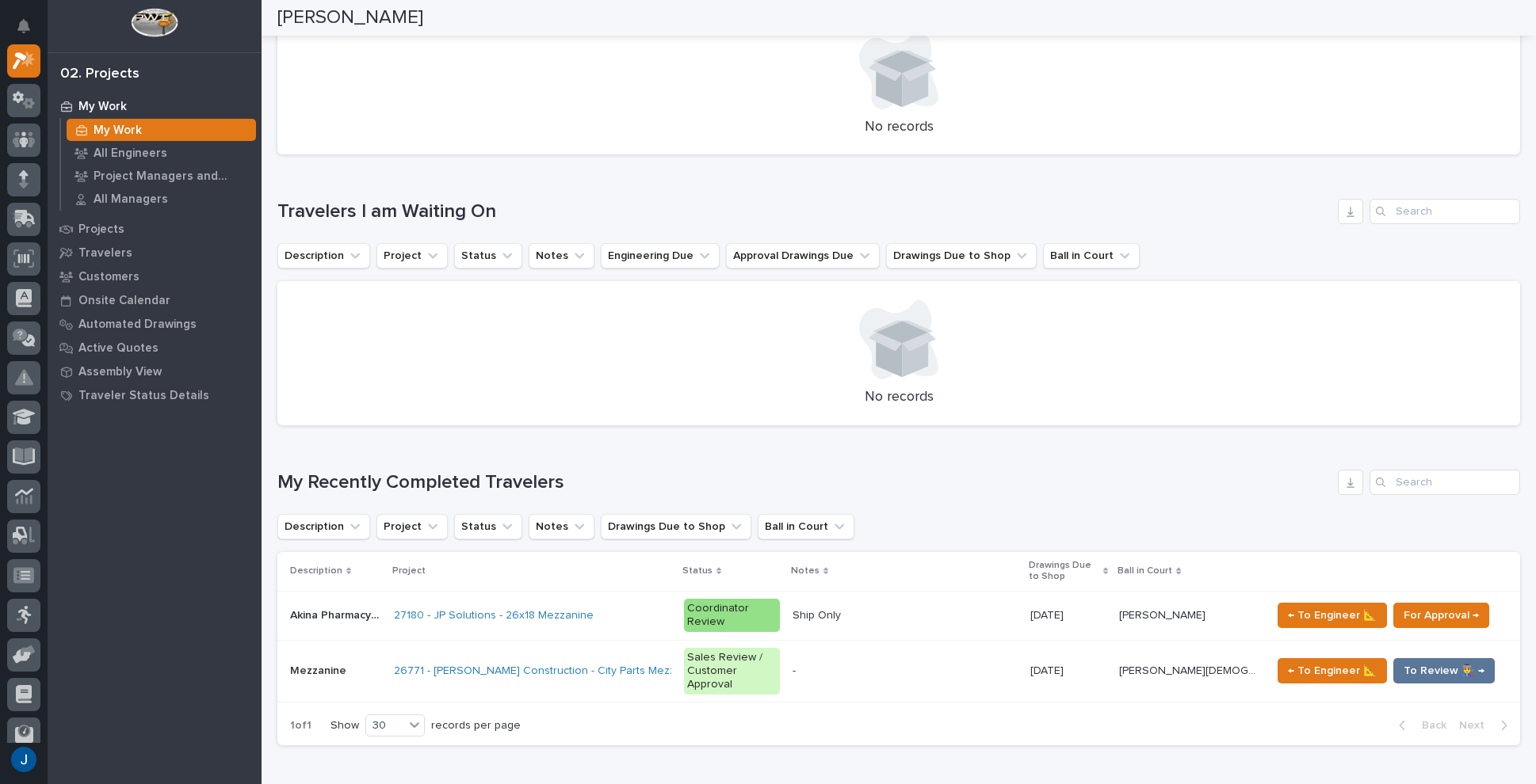
scroll to position [554, 0]
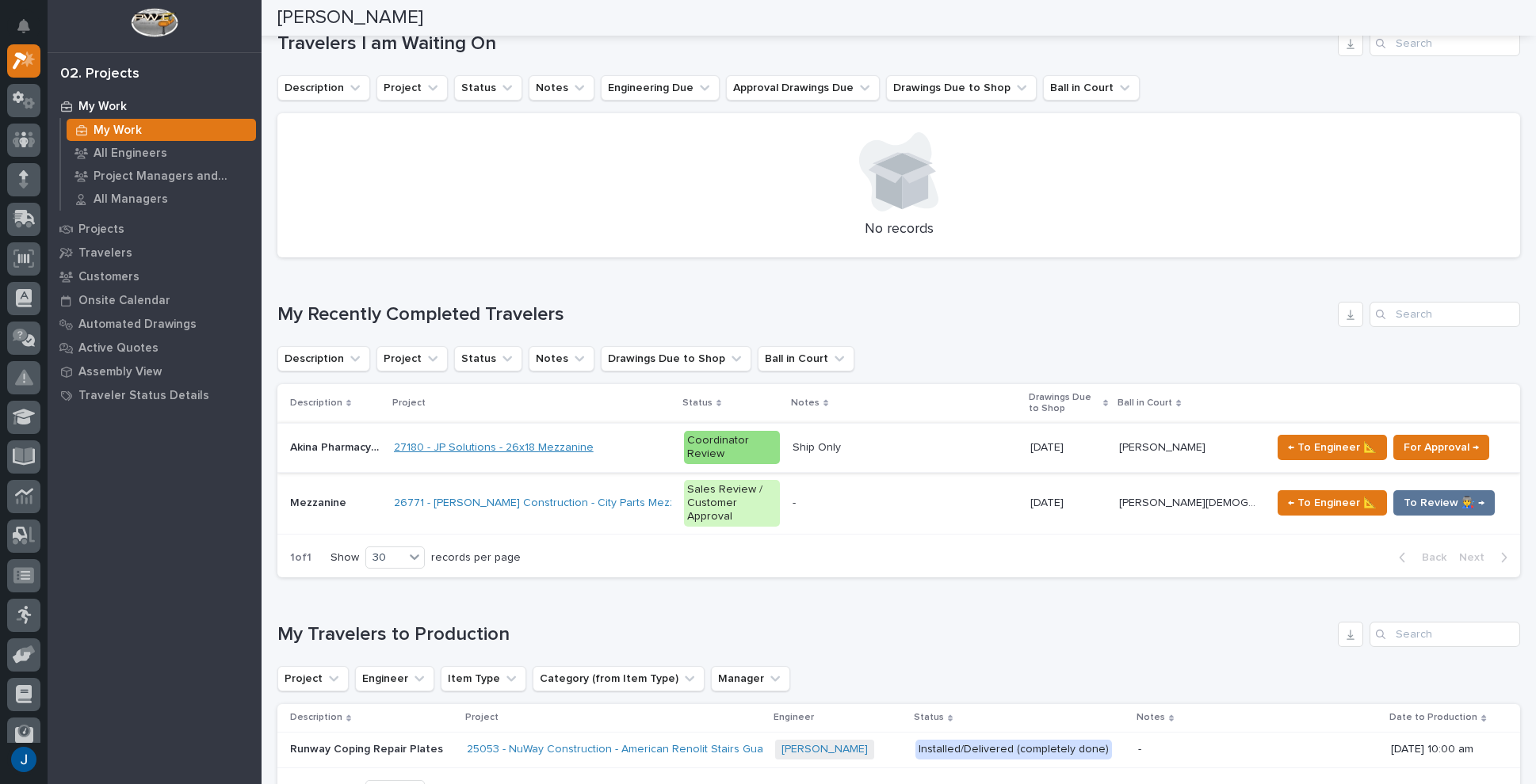
click at [483, 444] on link "27180 - JP Solutions - 26x18 Mezzanine" at bounding box center [494, 448] width 200 height 13
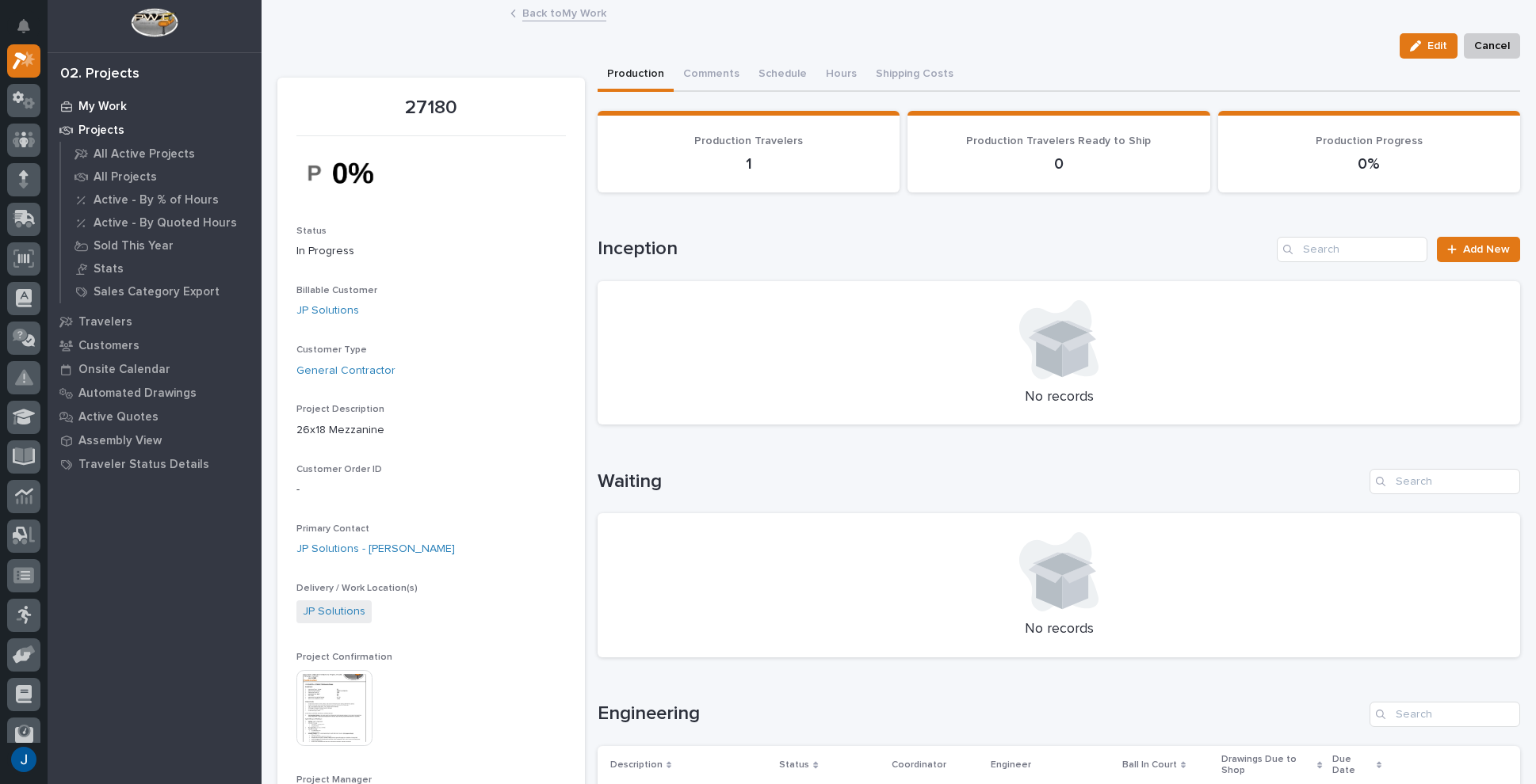
click at [98, 109] on p "My Work" at bounding box center [102, 107] width 48 height 14
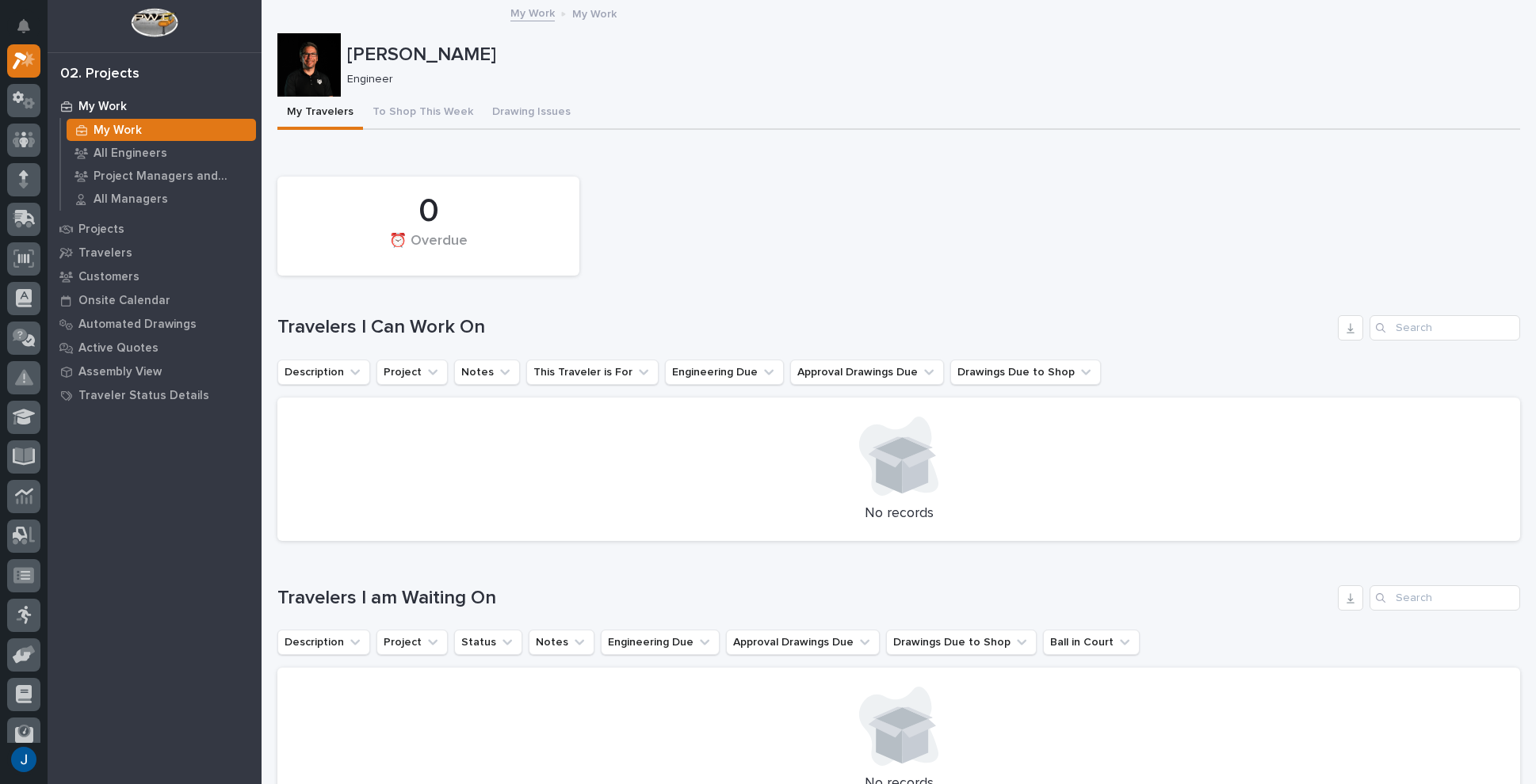
click at [526, 12] on link "My Work" at bounding box center [532, 12] width 44 height 18
click at [728, 75] on p "Engineer" at bounding box center [927, 80] width 1161 height 13
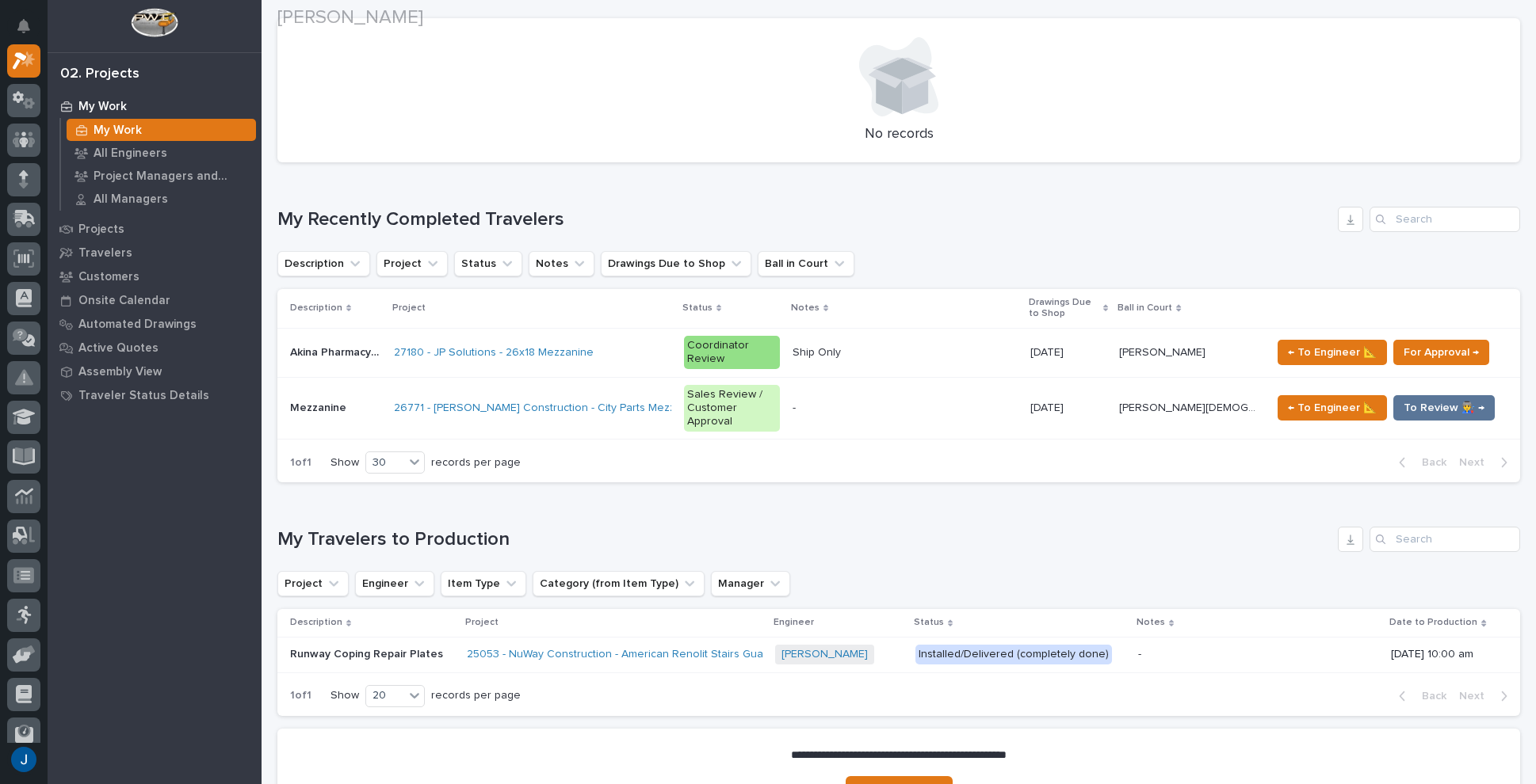
scroll to position [713, 0]
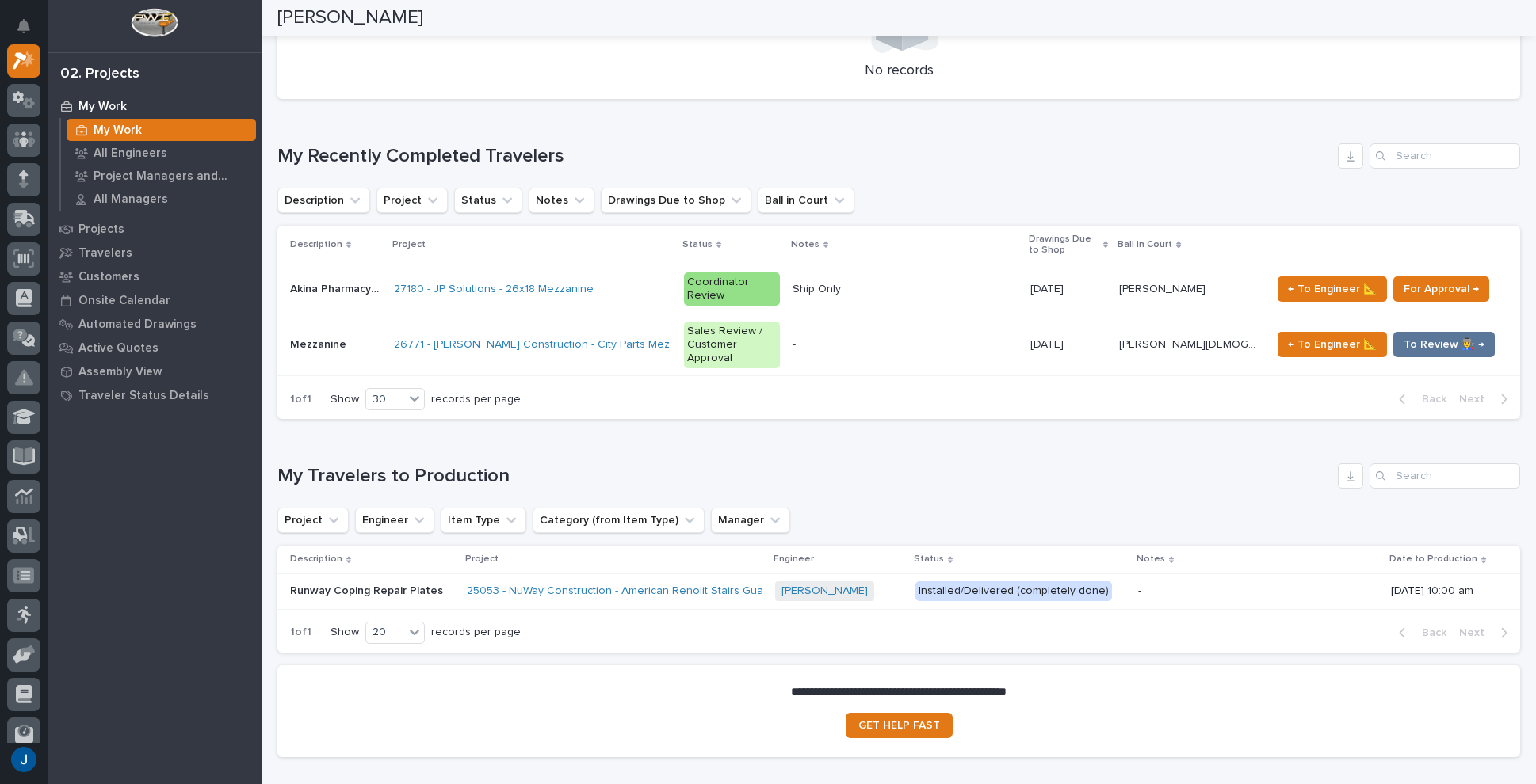
click at [311, 284] on p "Akina Pharmacy Mezzanine Addition" at bounding box center [336, 288] width 94 height 17
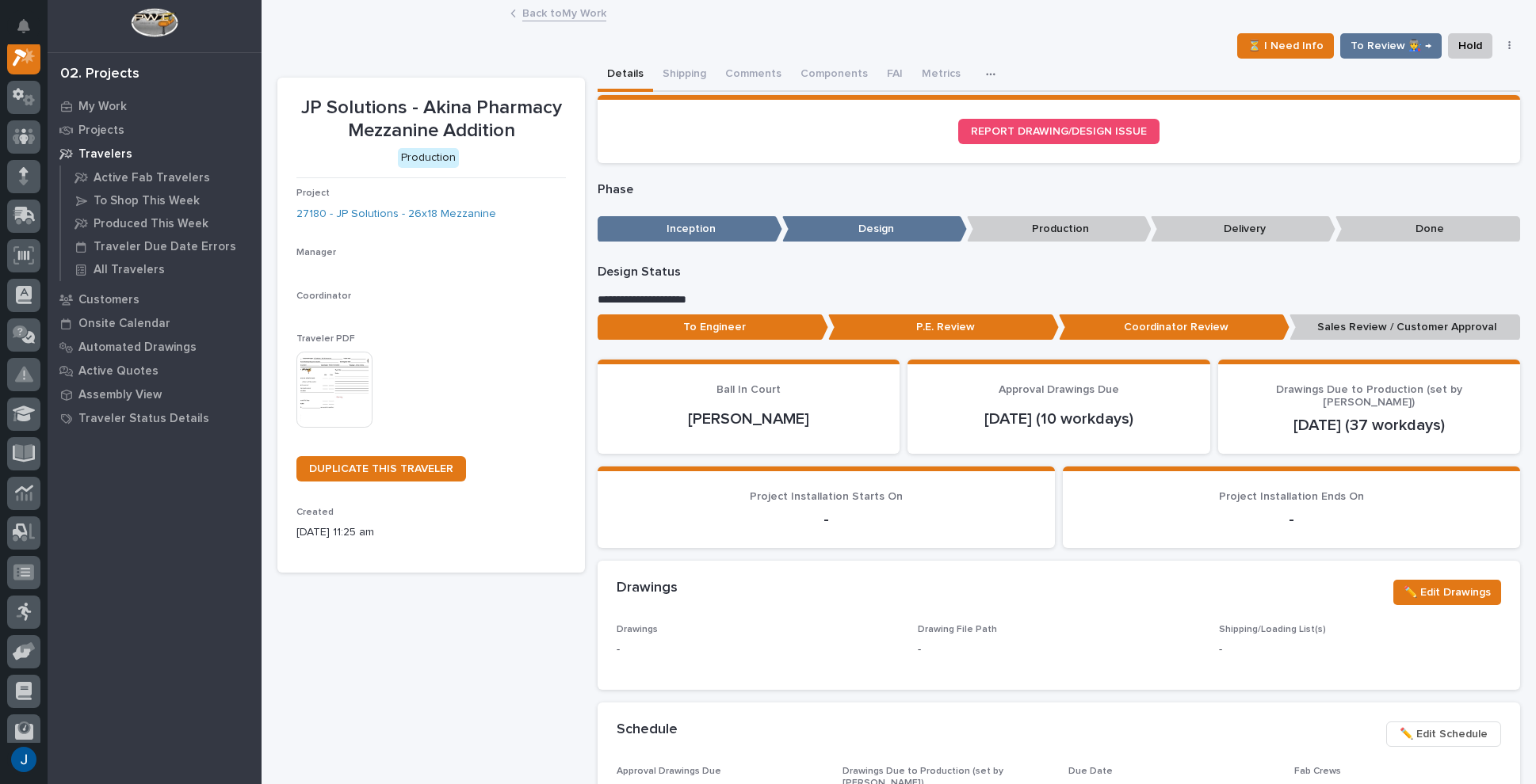
scroll to position [40, 0]
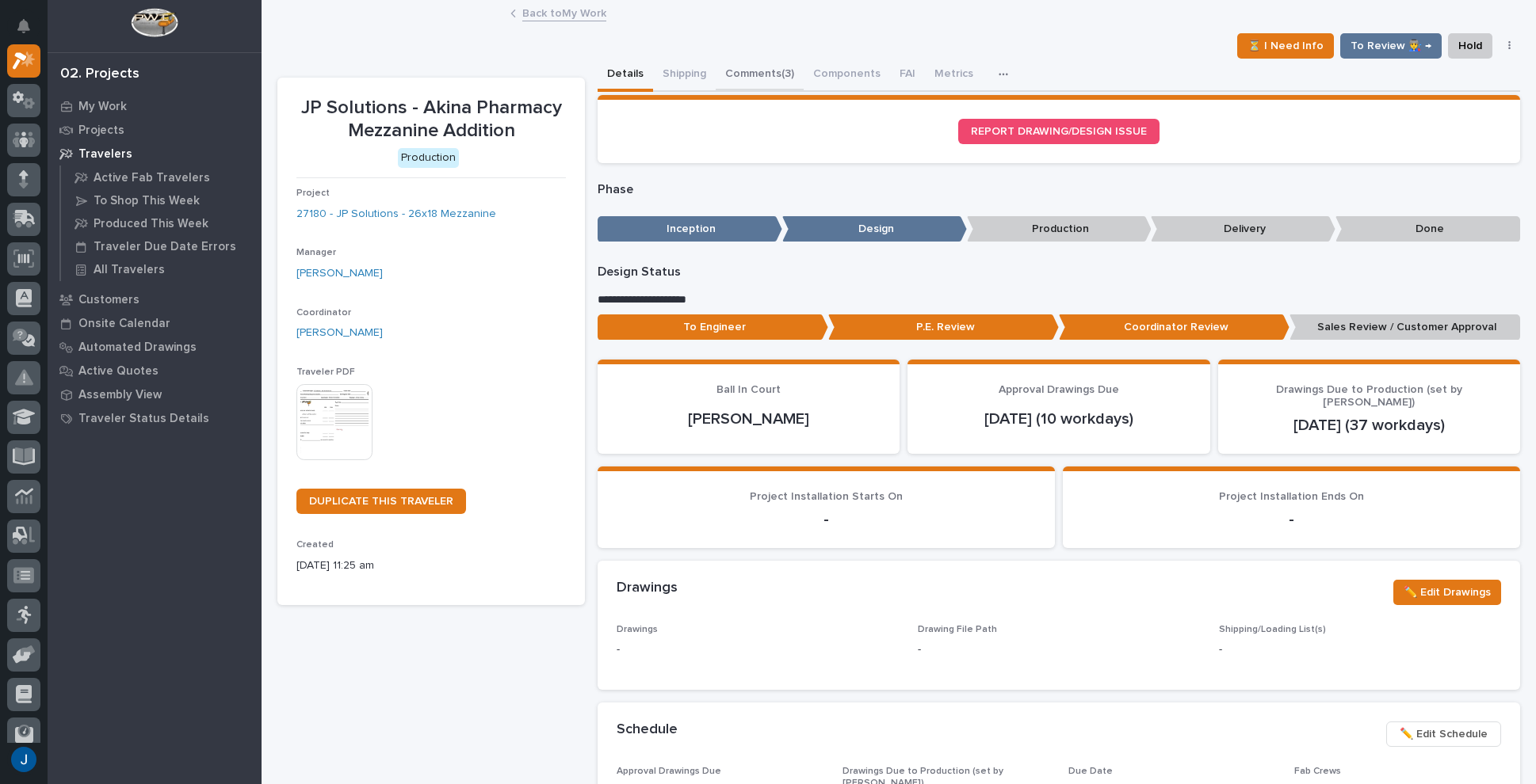
click at [762, 71] on button "Comments (3)" at bounding box center [760, 75] width 88 height 33
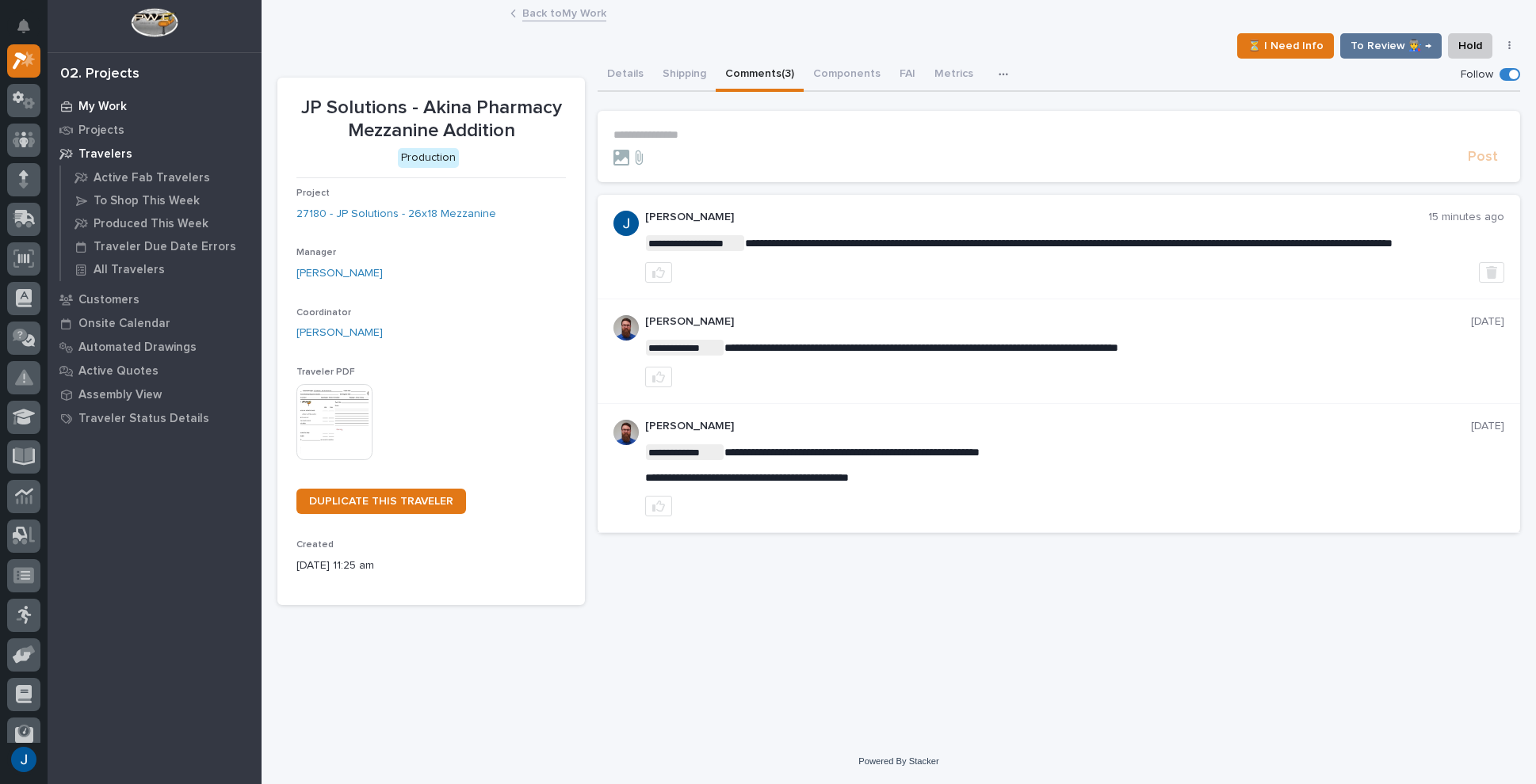
click at [92, 103] on p "My Work" at bounding box center [102, 107] width 48 height 14
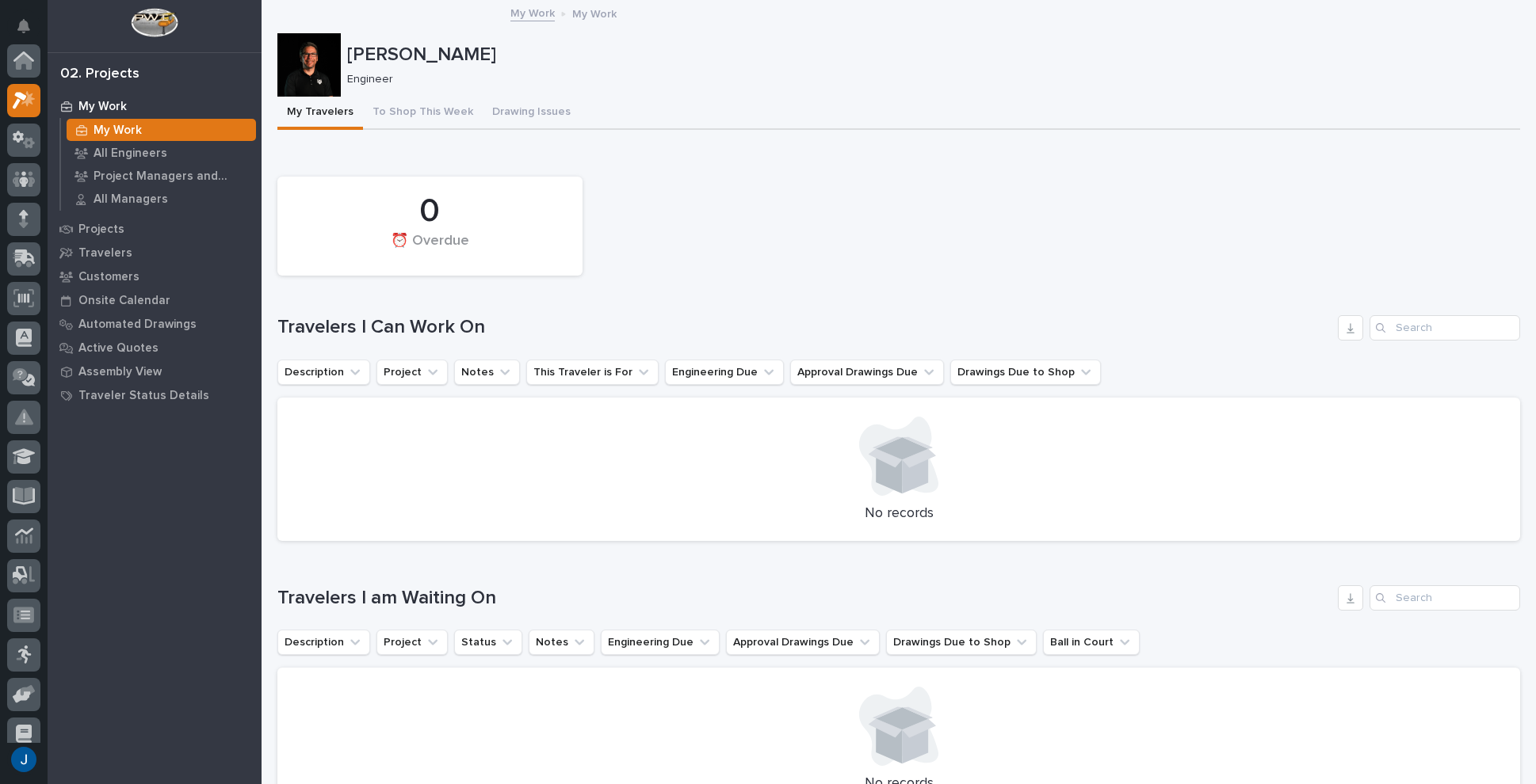
scroll to position [40, 0]
click at [590, 16] on p "My Work" at bounding box center [594, 12] width 44 height 17
click at [521, 9] on link "My Work" at bounding box center [532, 12] width 44 height 18
click at [405, 109] on button "To Shop This Week" at bounding box center [423, 113] width 120 height 33
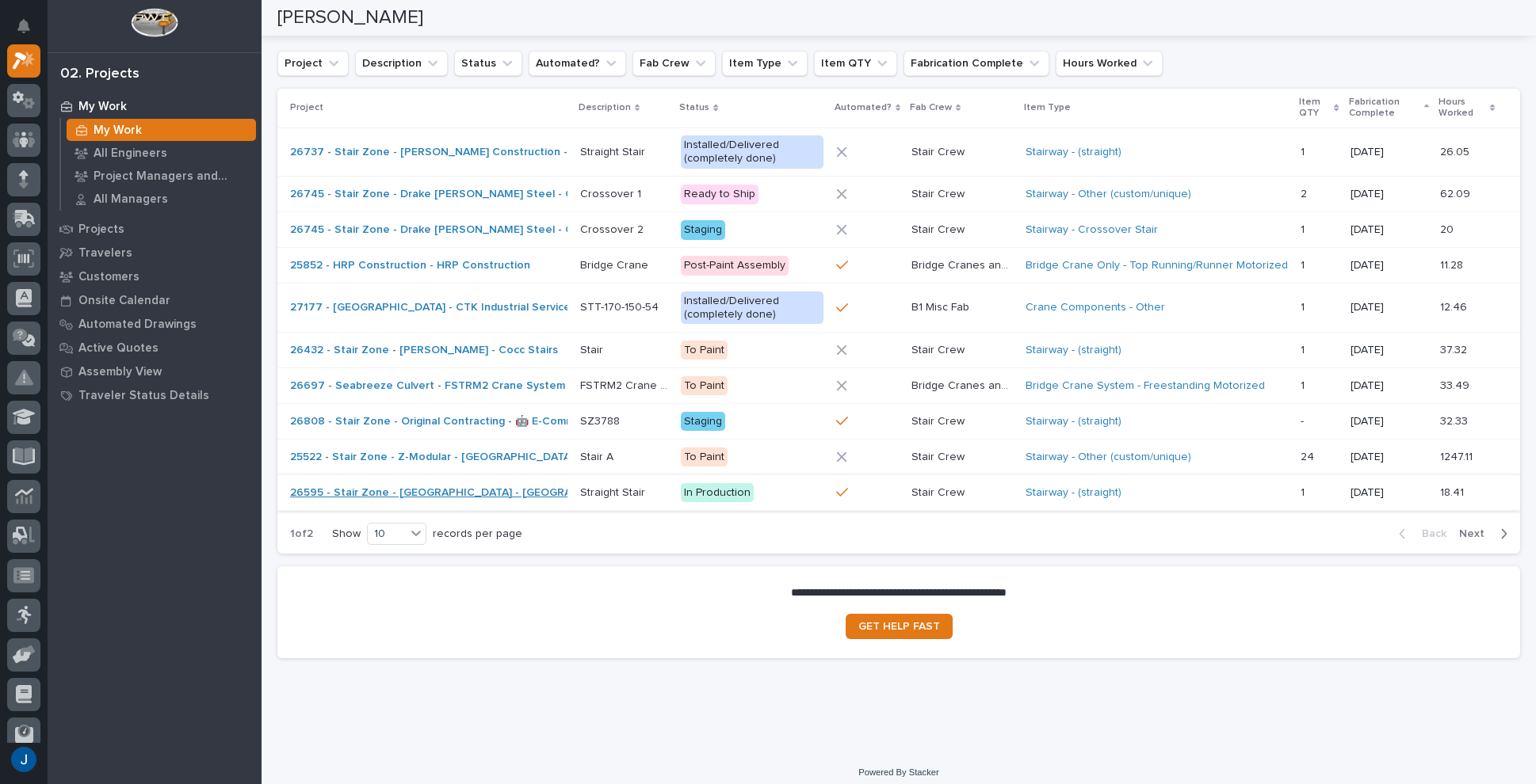
scroll to position [1600, 0]
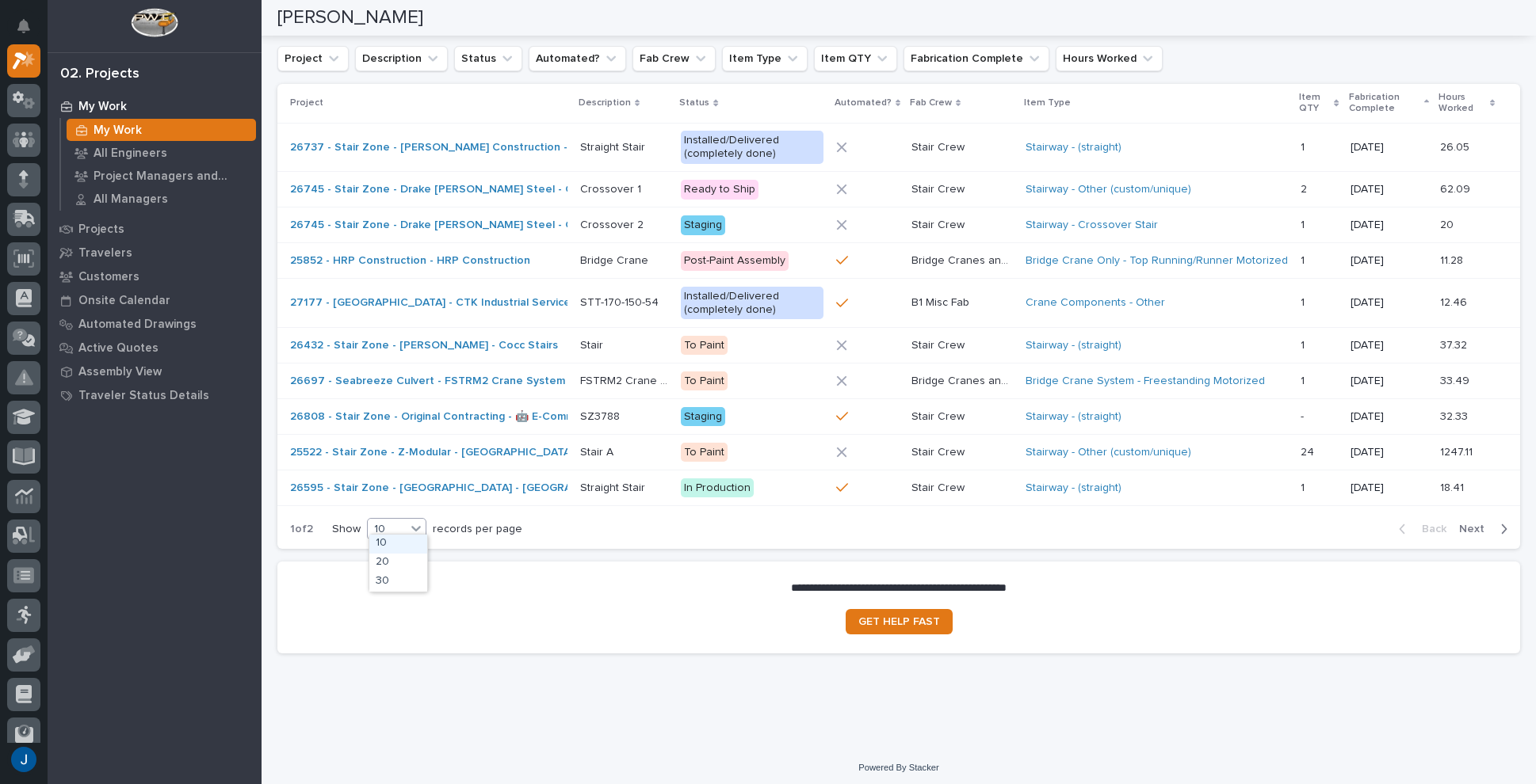
click at [420, 526] on icon at bounding box center [415, 528] width 9 height 6
click at [390, 585] on div "30" at bounding box center [398, 582] width 57 height 19
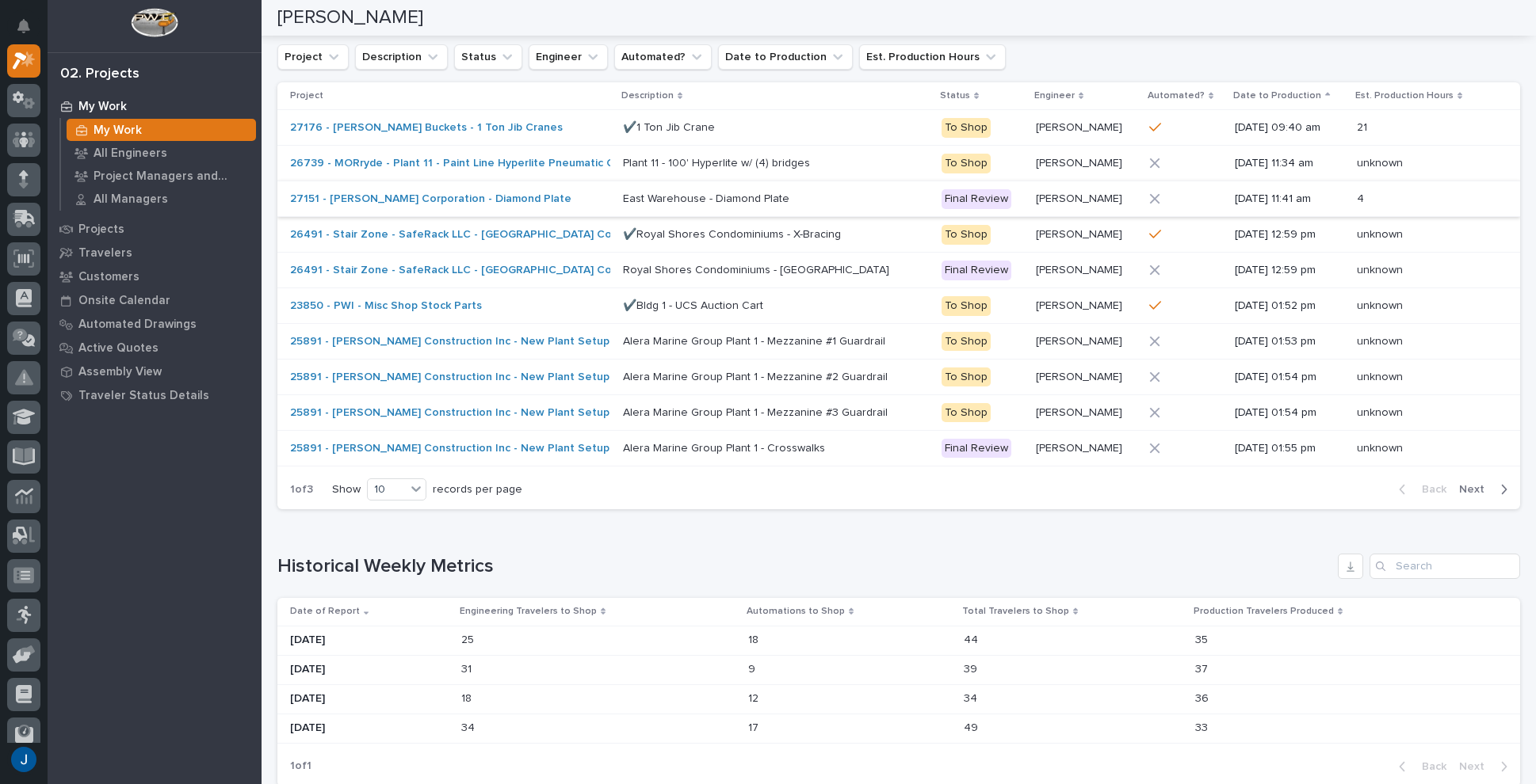
scroll to position [554, 0]
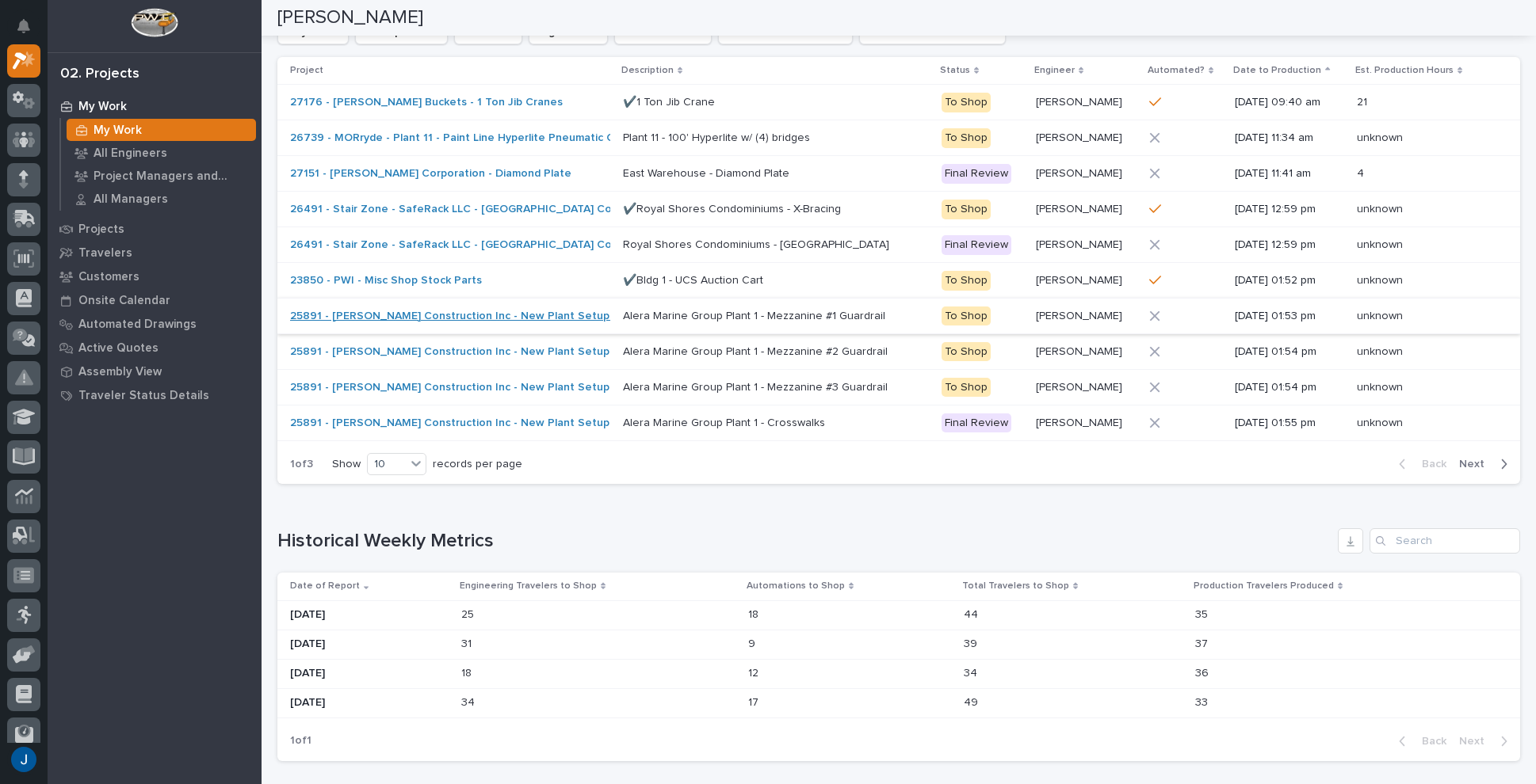
click at [342, 315] on link "25891 - [PERSON_NAME] Construction Inc - New Plant Setup - Mezzanine Project" at bounding box center [503, 316] width 427 height 13
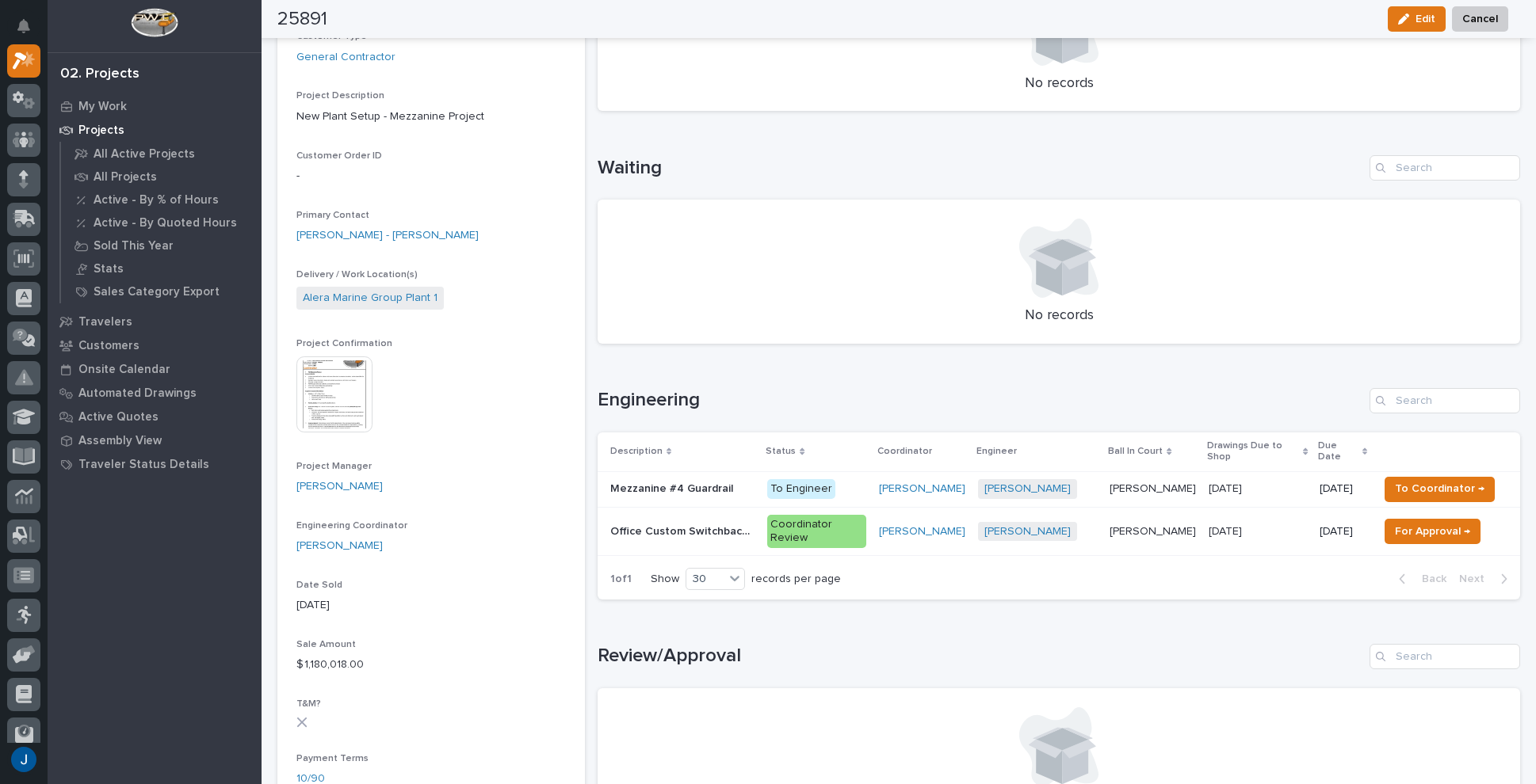
scroll to position [317, 0]
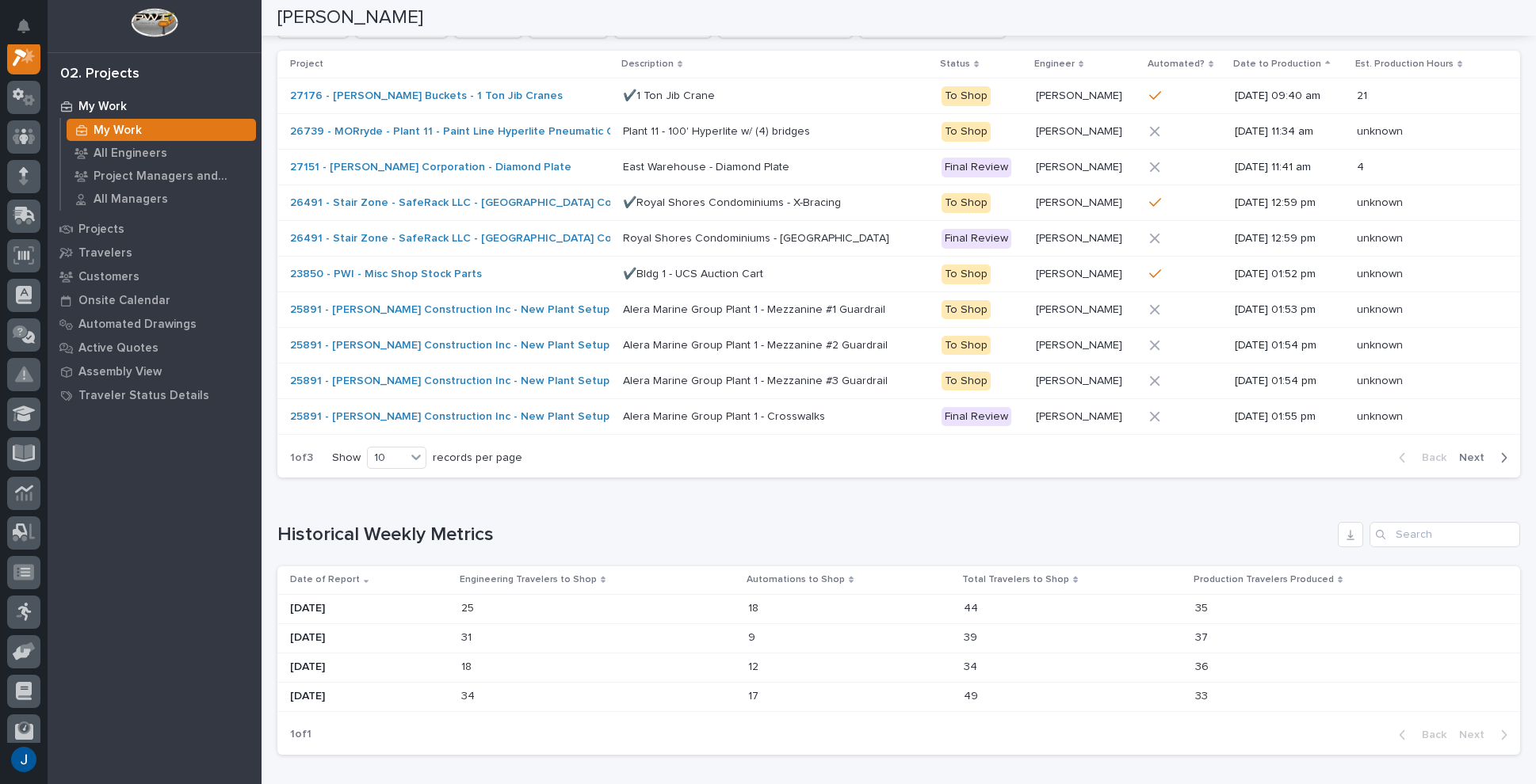
scroll to position [713, 0]
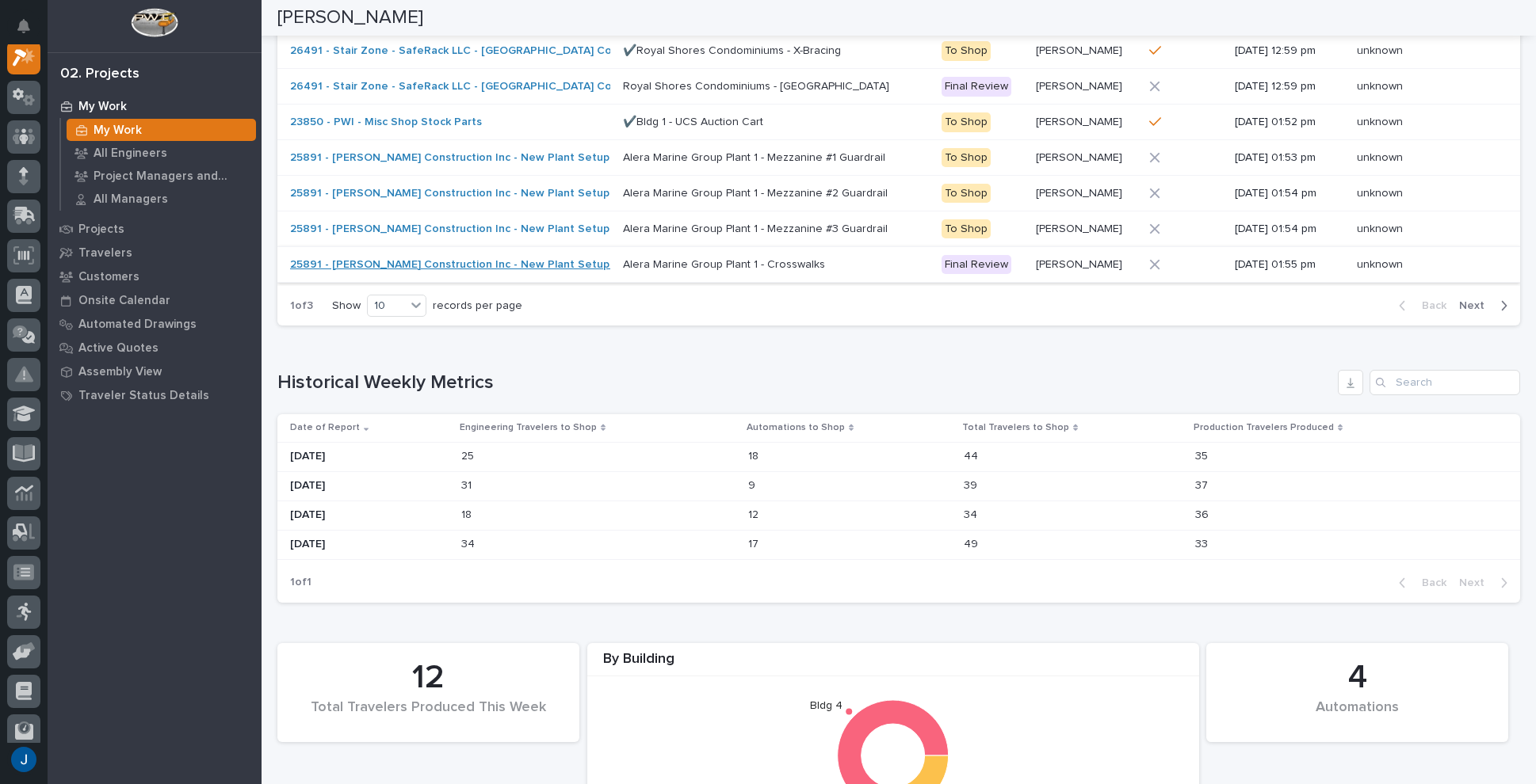
click at [380, 263] on link "25891 - [PERSON_NAME] Construction Inc - New Plant Setup - Mezzanine Project" at bounding box center [503, 265] width 427 height 13
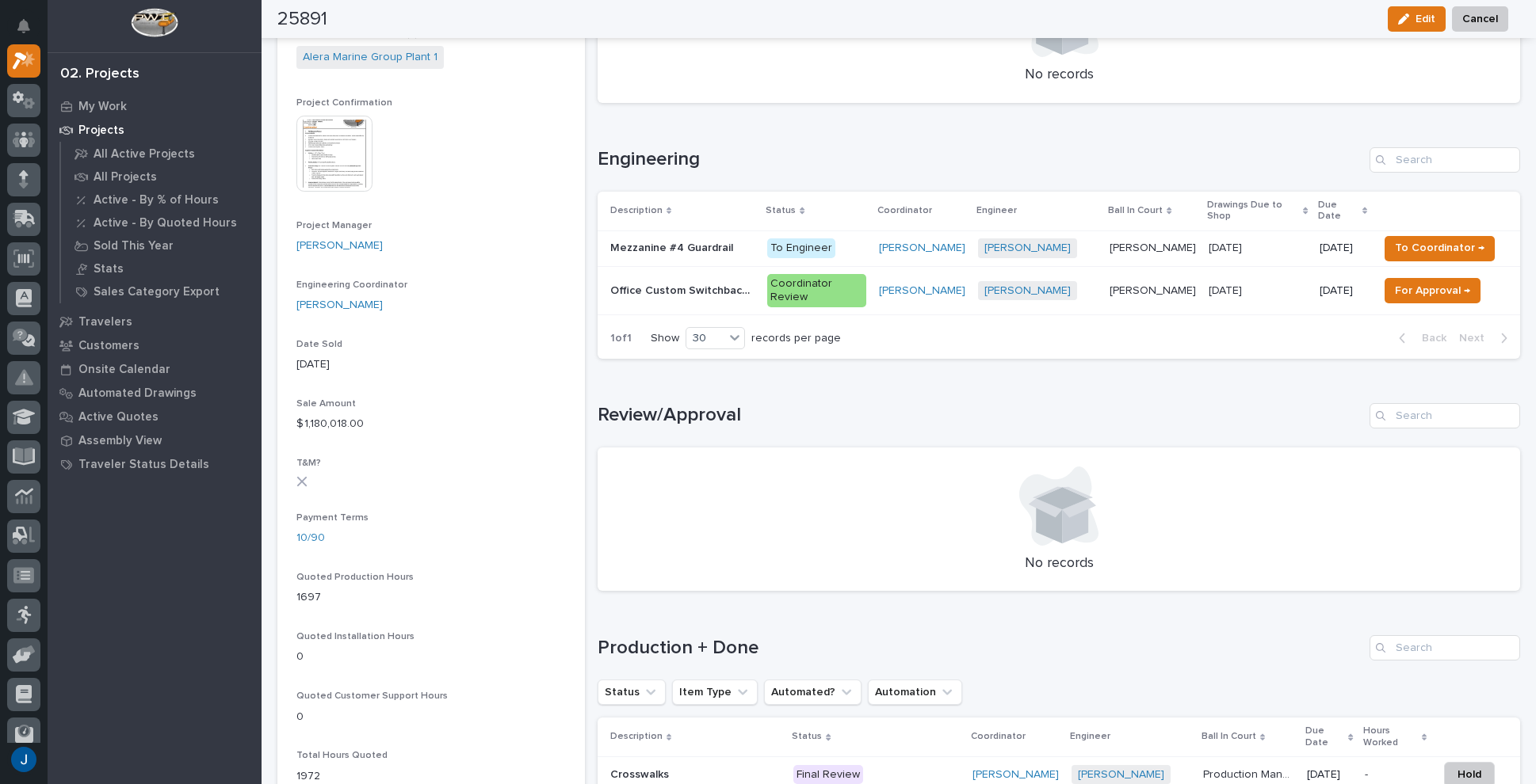
scroll to position [396, 0]
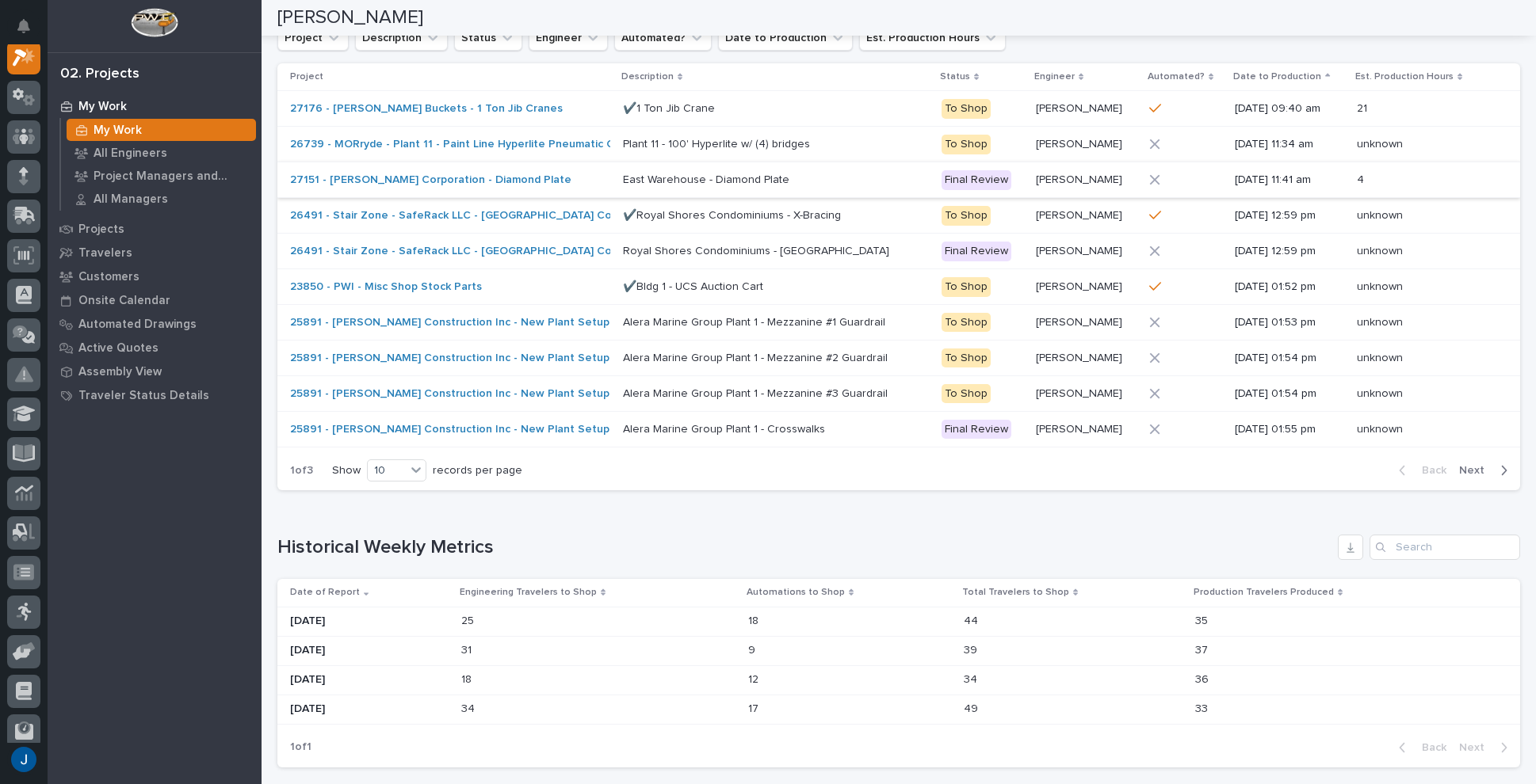
scroll to position [554, 0]
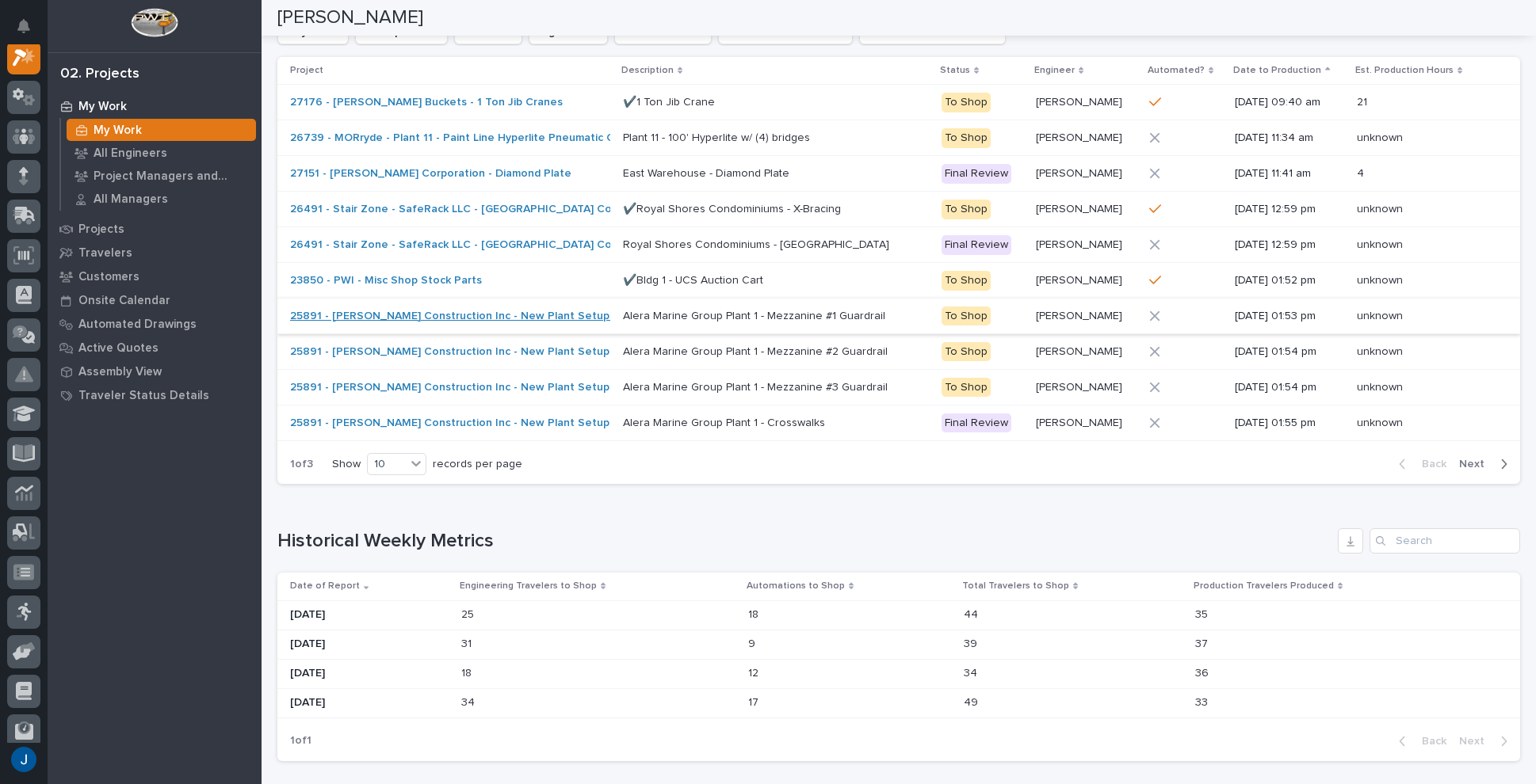
click at [307, 310] on link "25891 - [PERSON_NAME] Construction Inc - New Plant Setup - Mezzanine Project" at bounding box center [503, 316] width 427 height 13
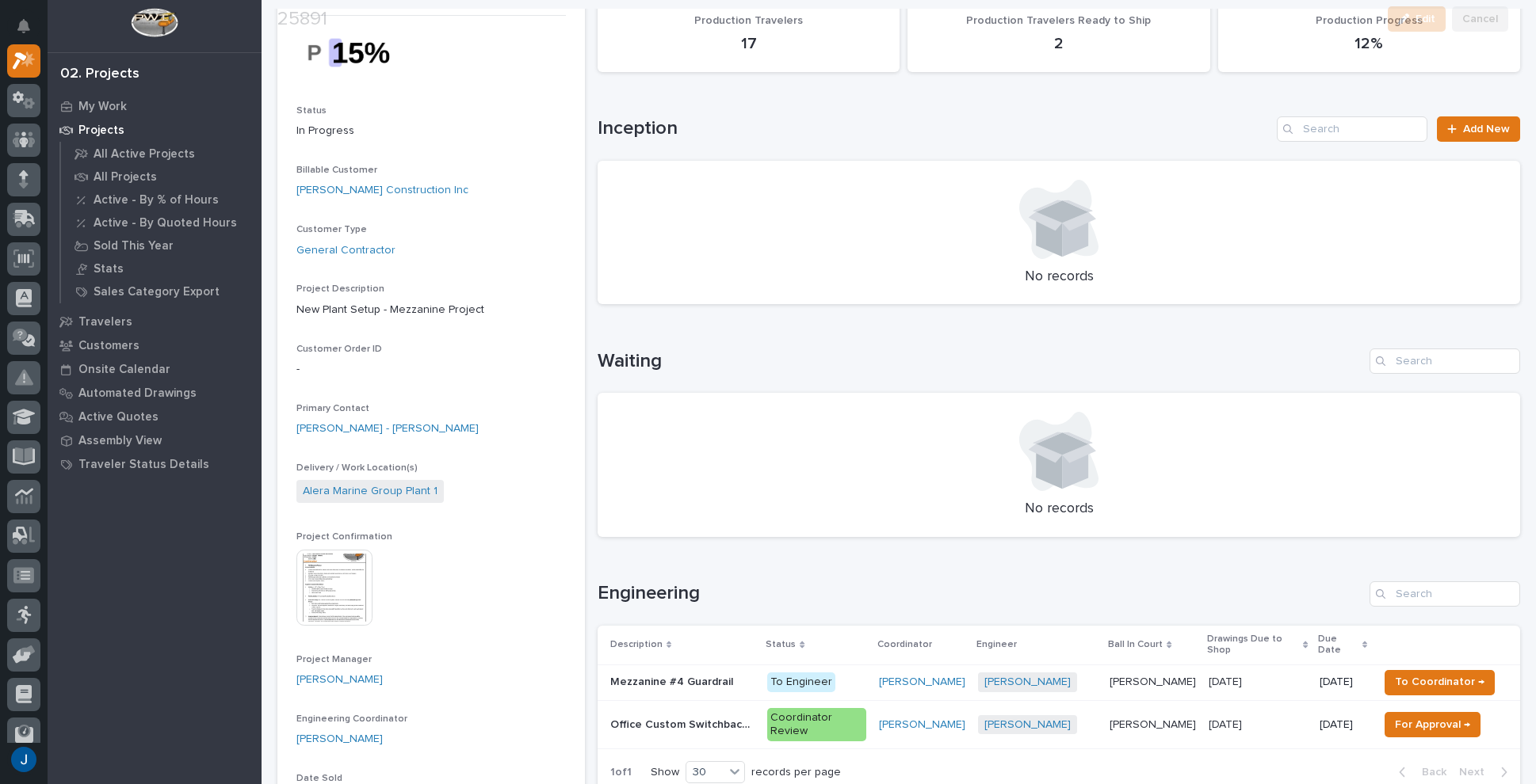
scroll to position [238, 0]
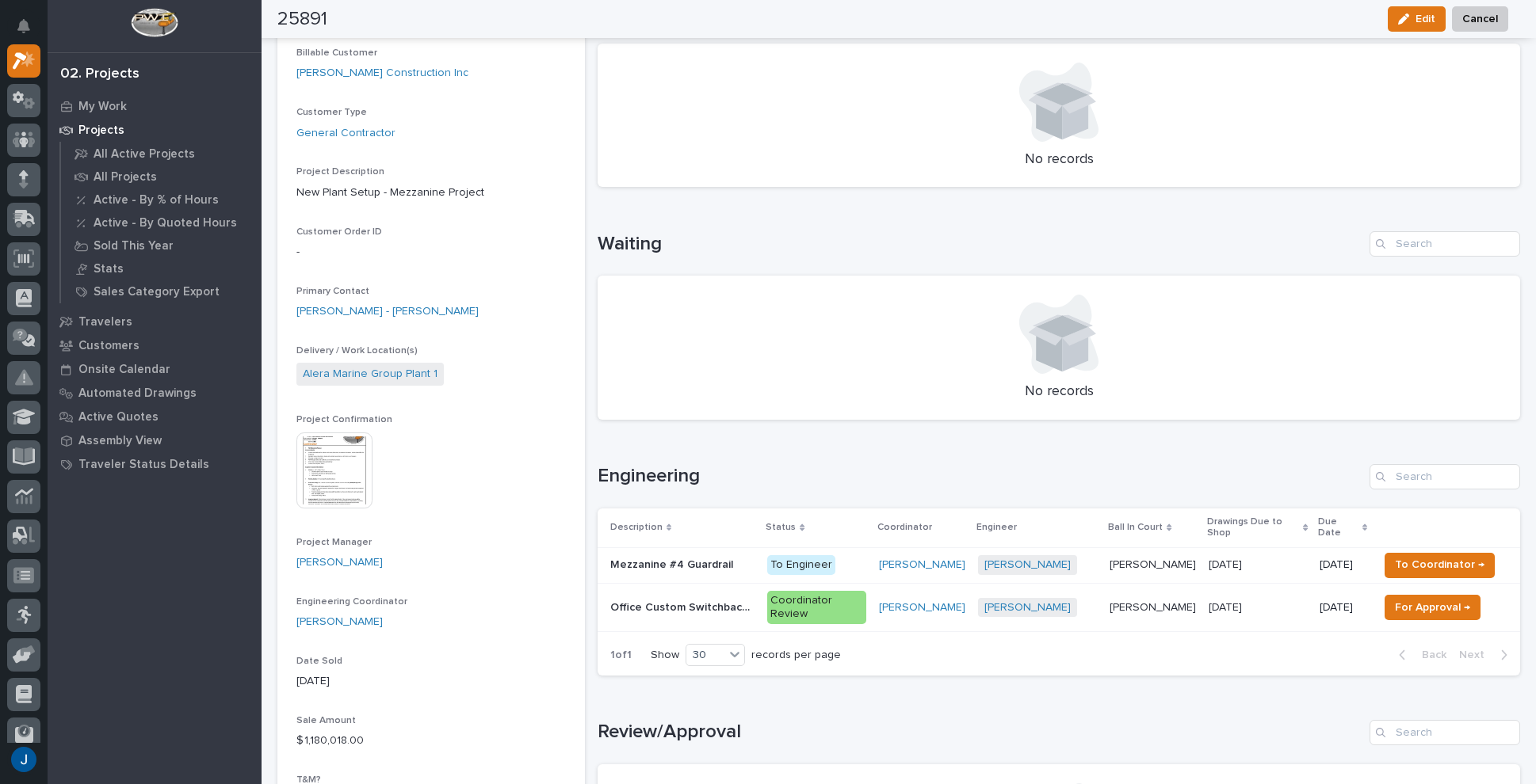
click at [339, 469] on img at bounding box center [334, 470] width 76 height 76
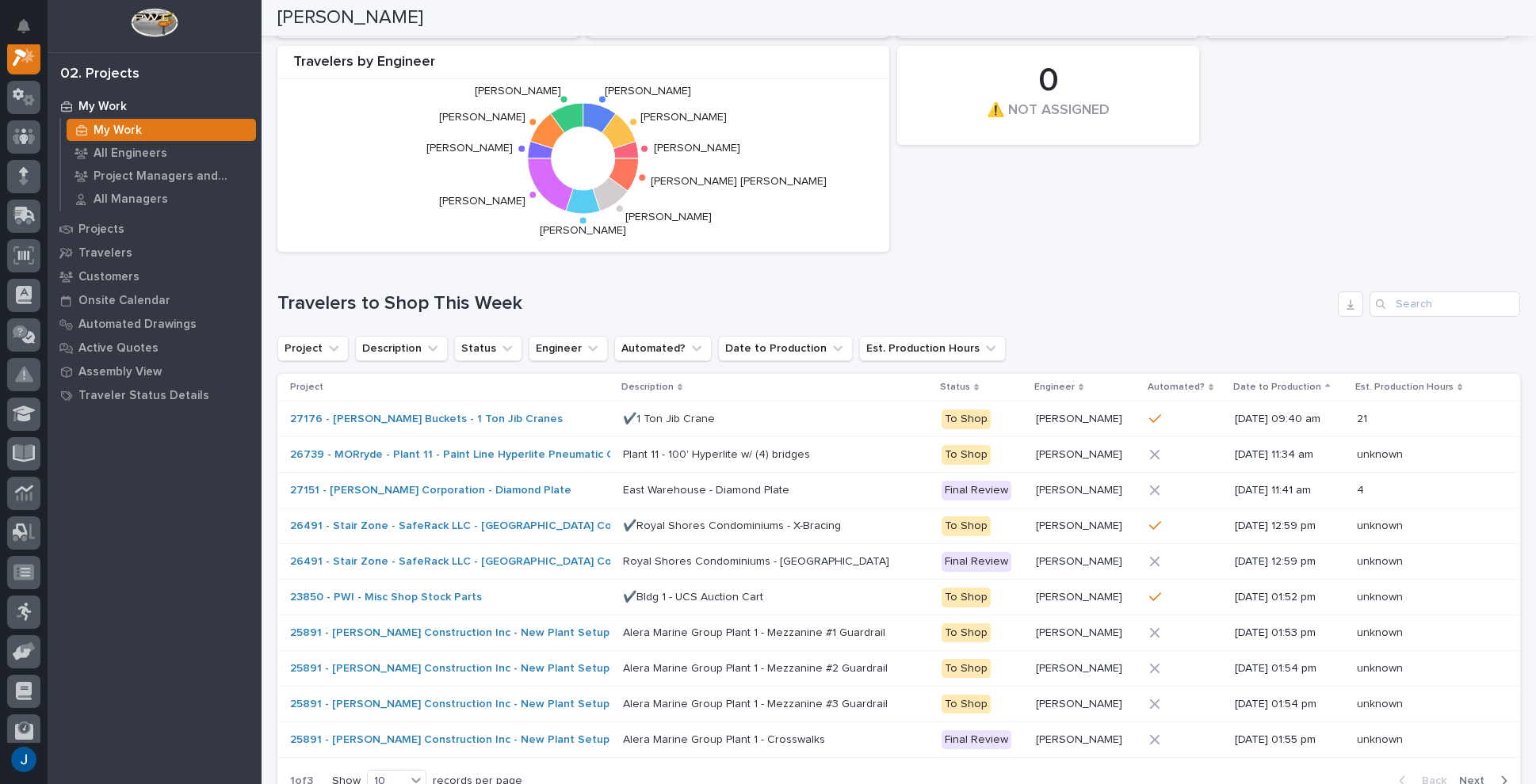
scroll to position [554, 0]
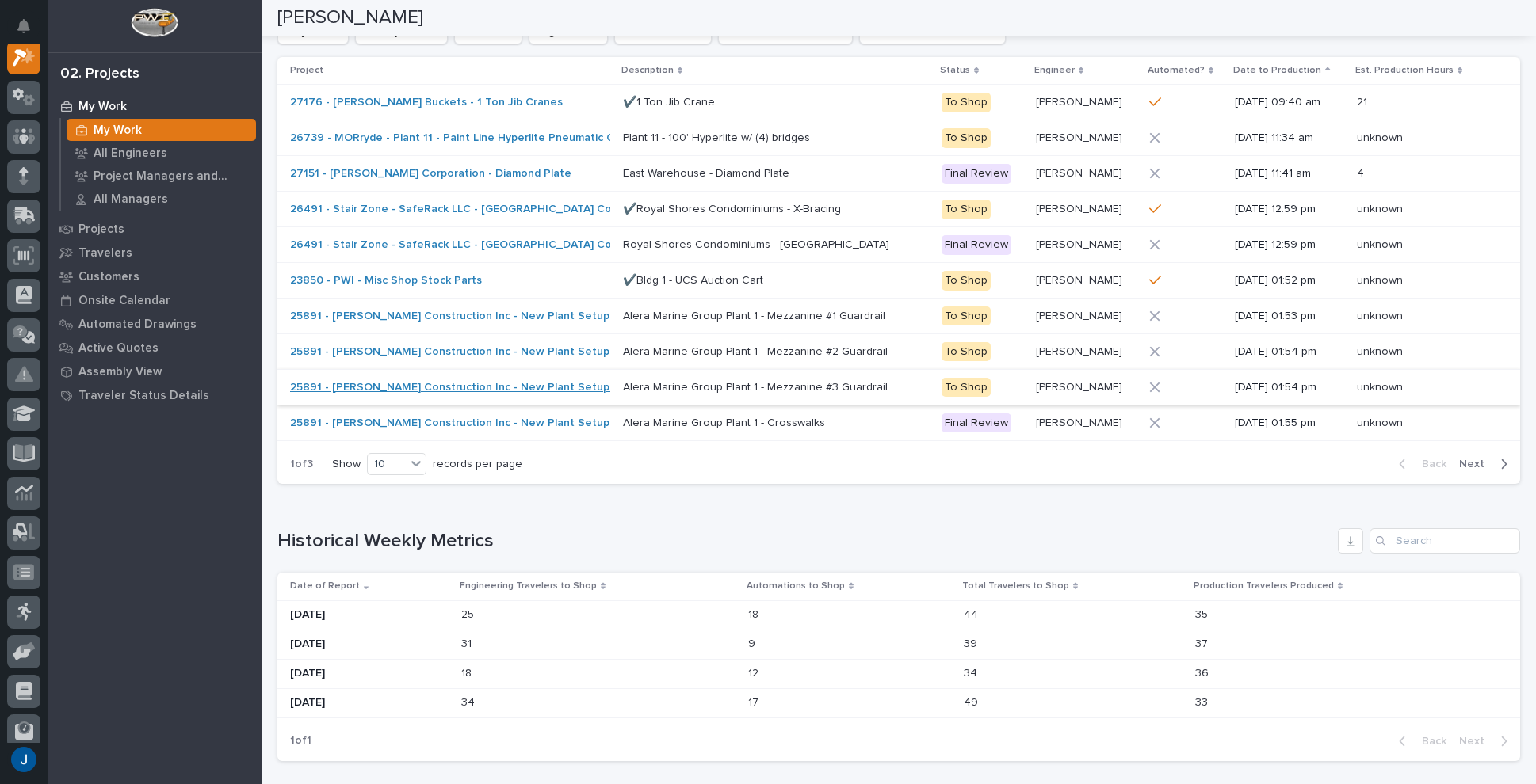
click at [461, 381] on link "25891 - [PERSON_NAME] Construction Inc - New Plant Setup - Mezzanine Project" at bounding box center [503, 388] width 427 height 13
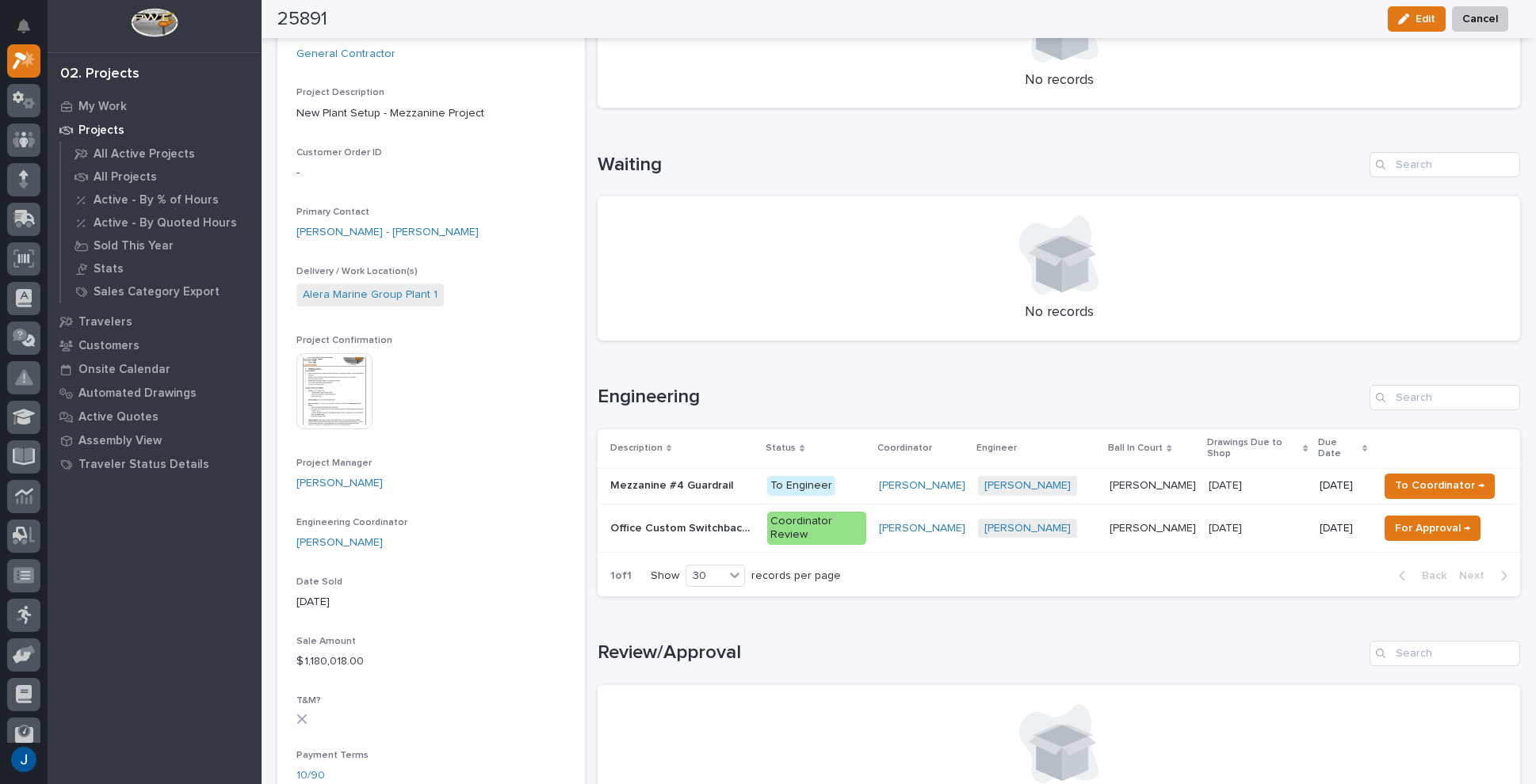
scroll to position [238, 0]
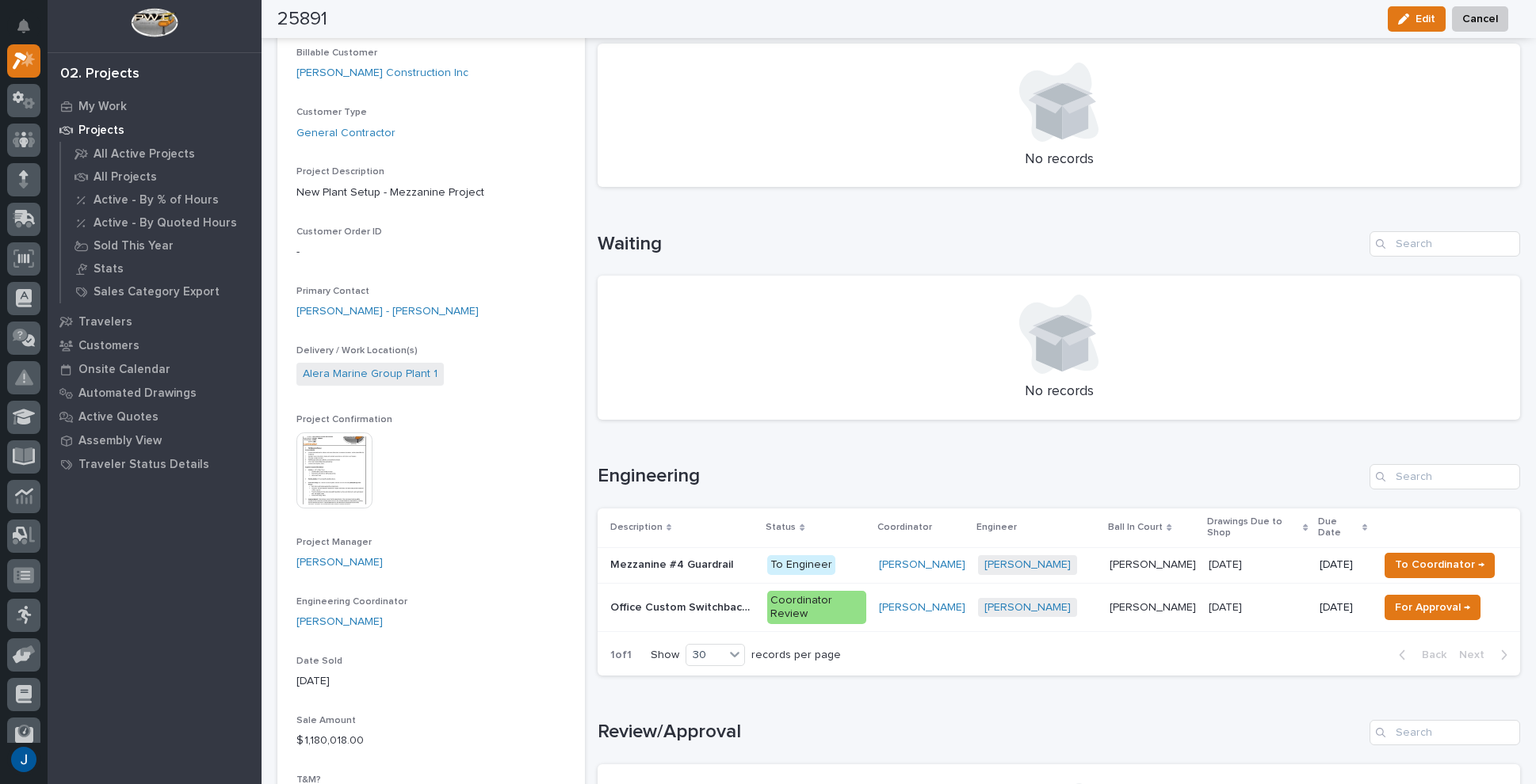
click at [622, 601] on p "Office Custom Switchback Stairs" at bounding box center [683, 607] width 147 height 17
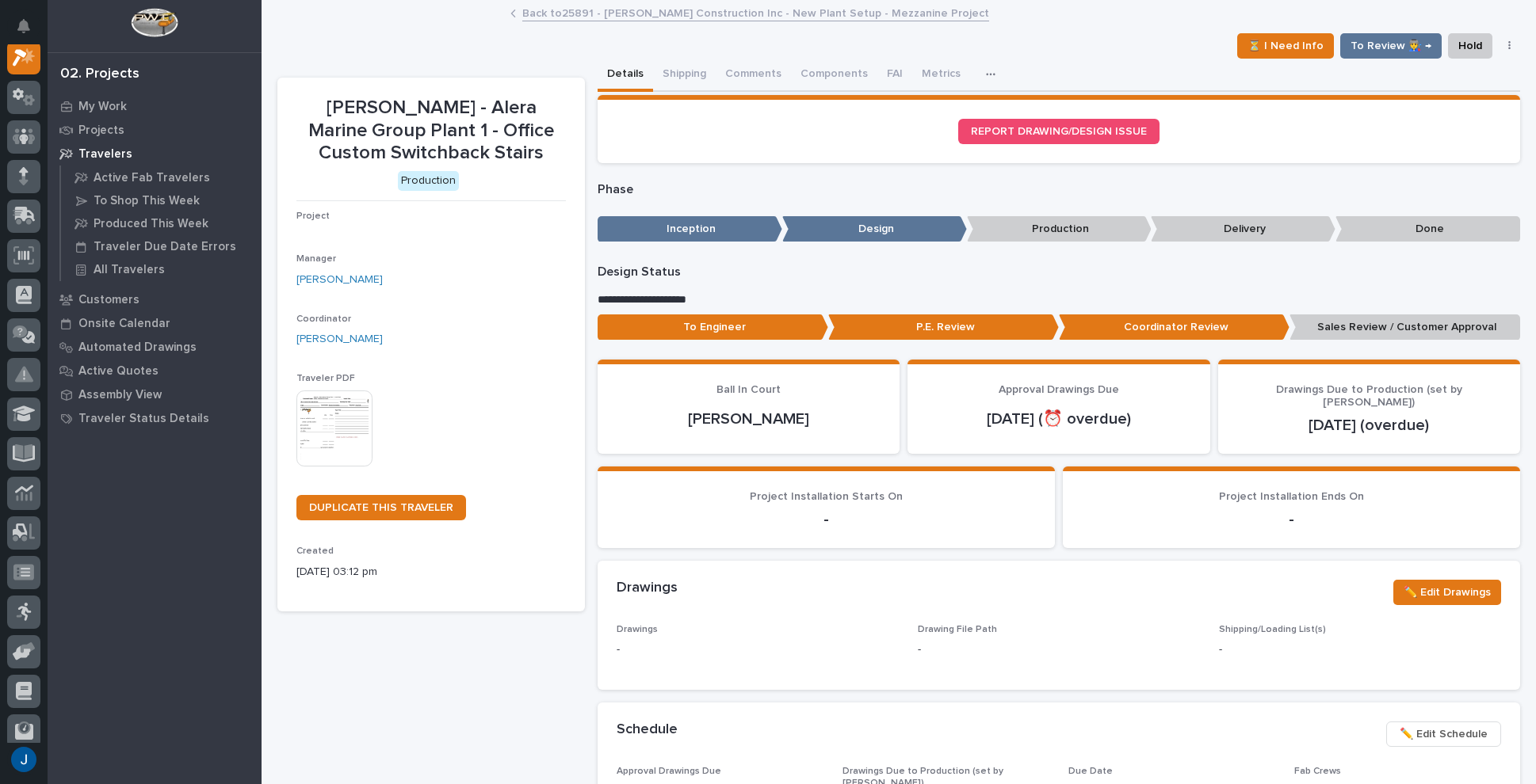
scroll to position [40, 0]
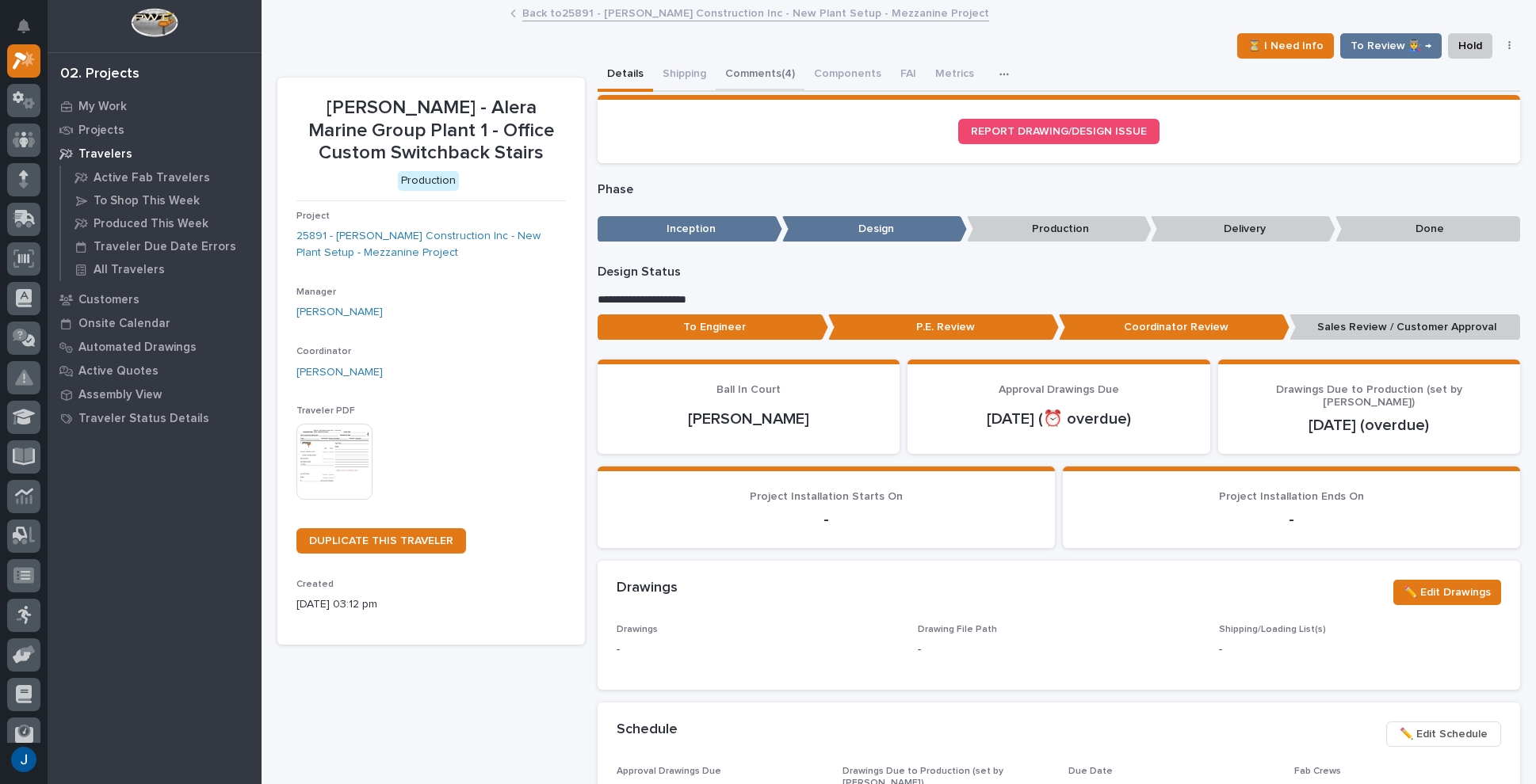
click at [726, 71] on button "Comments (4)" at bounding box center [760, 75] width 89 height 33
